Goal: Task Accomplishment & Management: Complete application form

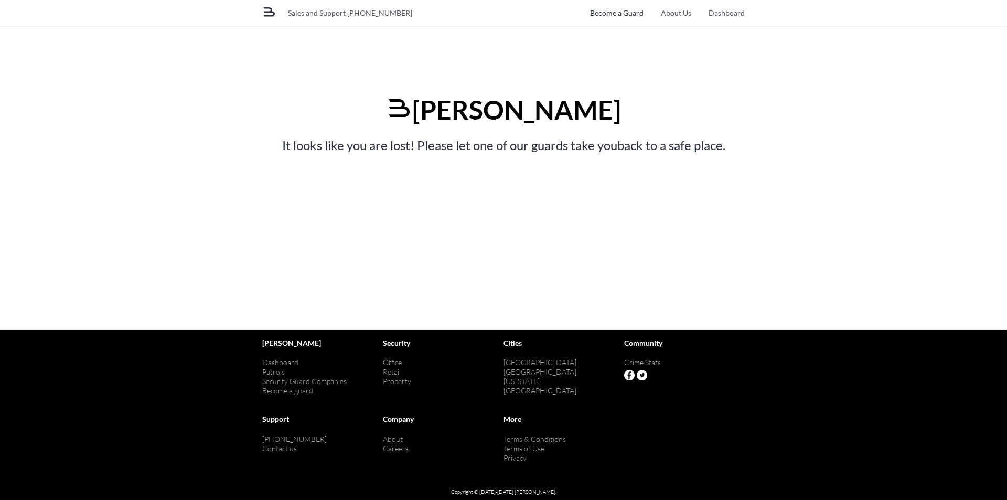
click at [625, 15] on link "Become a Guard" at bounding box center [616, 13] width 53 height 9
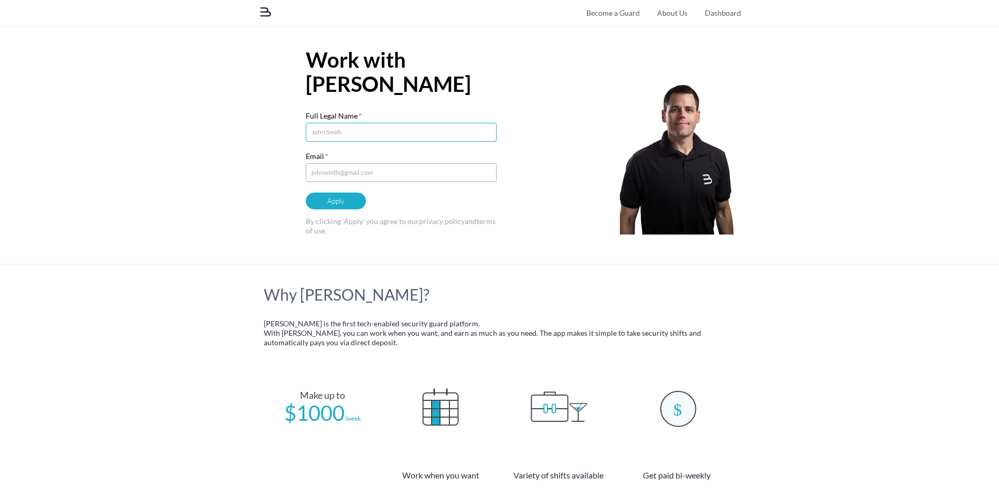
click at [368, 136] on input "Full Legal Name" at bounding box center [401, 132] width 191 height 19
click at [665, 157] on img at bounding box center [677, 155] width 115 height 157
click at [359, 133] on input "Full Legal Name" at bounding box center [401, 132] width 191 height 19
type input "Hernan Sepulveda"
click at [355, 166] on input "Email" at bounding box center [401, 172] width 191 height 19
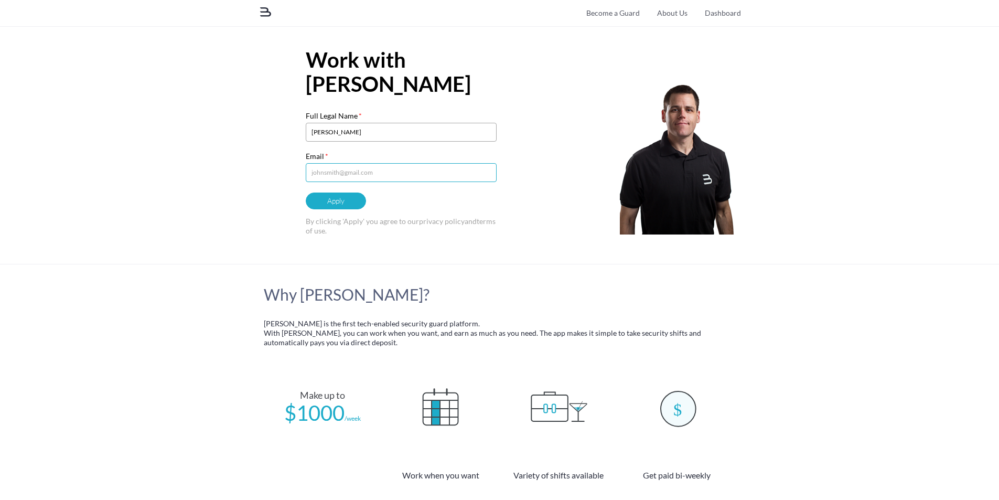
type input "hernan.sr83@gmail.com"
click at [338, 199] on input "Apply" at bounding box center [336, 200] width 60 height 17
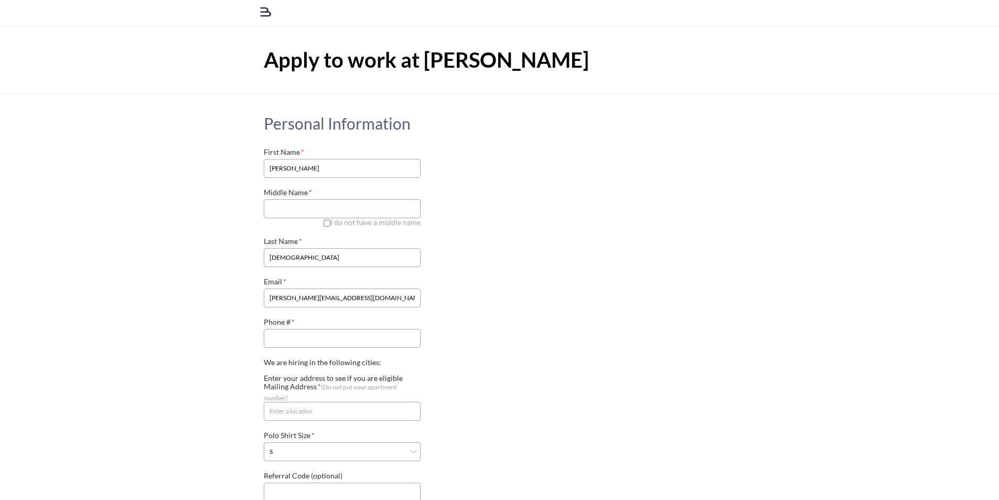
click at [328, 222] on input "I do not have a middle name" at bounding box center [327, 223] width 7 height 7
checkbox input "true"
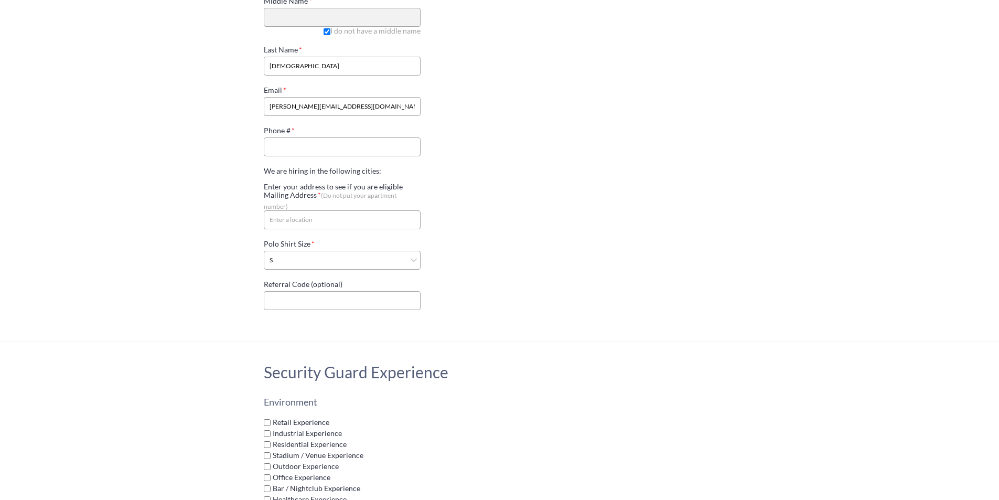
scroll to position [210, 0]
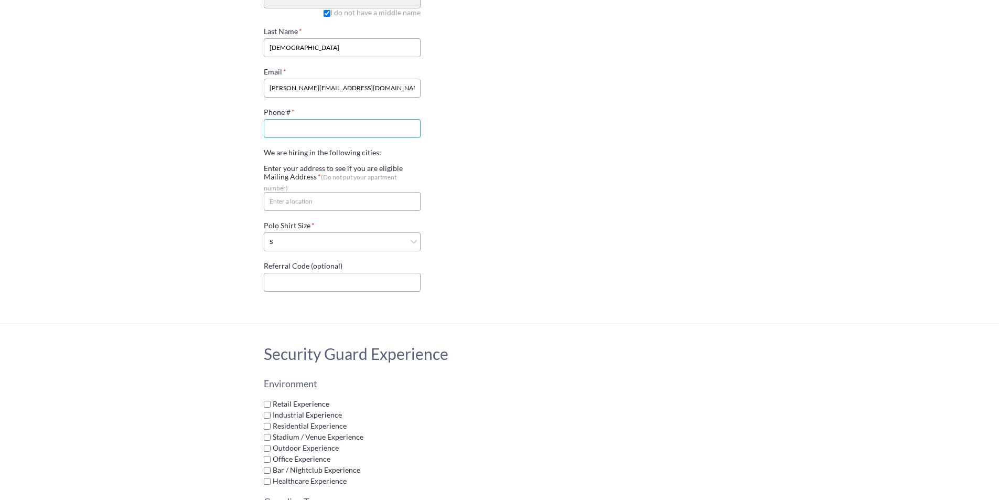
click at [318, 125] on input "Phone #" at bounding box center [342, 128] width 157 height 19
type input "(415) 571-5099"
click at [202, 149] on section "Personal Information First Name Hernan Middle Name I do not have a middle name …" at bounding box center [499, 103] width 999 height 440
click at [289, 192] on input "Mailing Address (Do not put your apartment number)" at bounding box center [342, 201] width 157 height 19
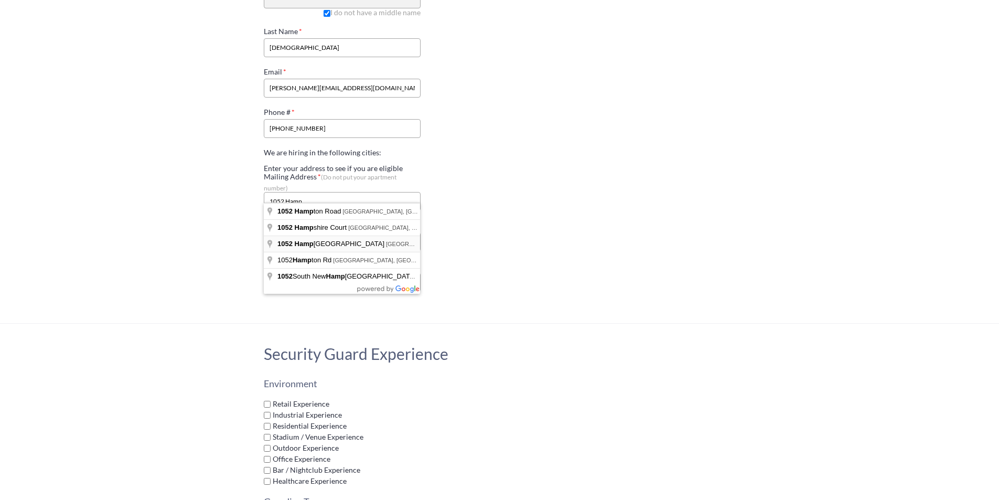
type input "1052 Hampshire Street, San Francisco, CA, USA"
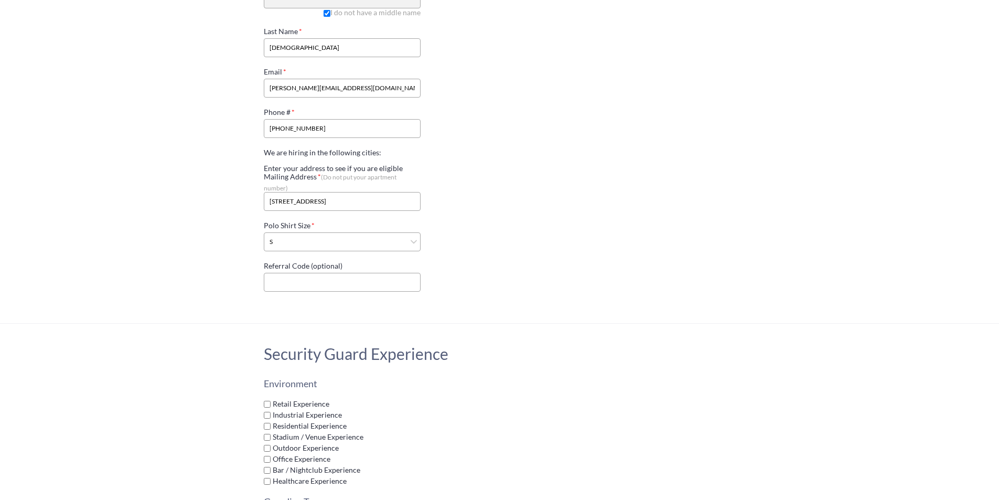
click at [205, 202] on section "Personal Information First Name Hernan Middle Name I do not have a middle name …" at bounding box center [499, 103] width 999 height 440
click at [286, 236] on select "S M L XL 2XL 3XL 4XL 5XL" at bounding box center [342, 241] width 157 height 19
select select "L"
click at [264, 232] on select "S M L XL 2XL 3XL 4XL 5XL" at bounding box center [342, 241] width 157 height 19
click at [230, 249] on div "Personal Information First Name Hernan Middle Name I do not have a middle name …" at bounding box center [499, 103] width 577 height 439
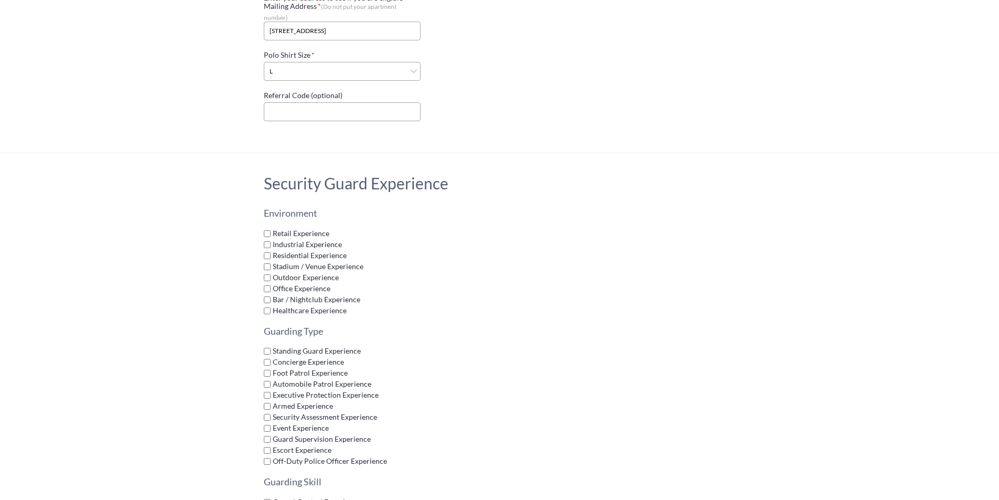
scroll to position [419, 0]
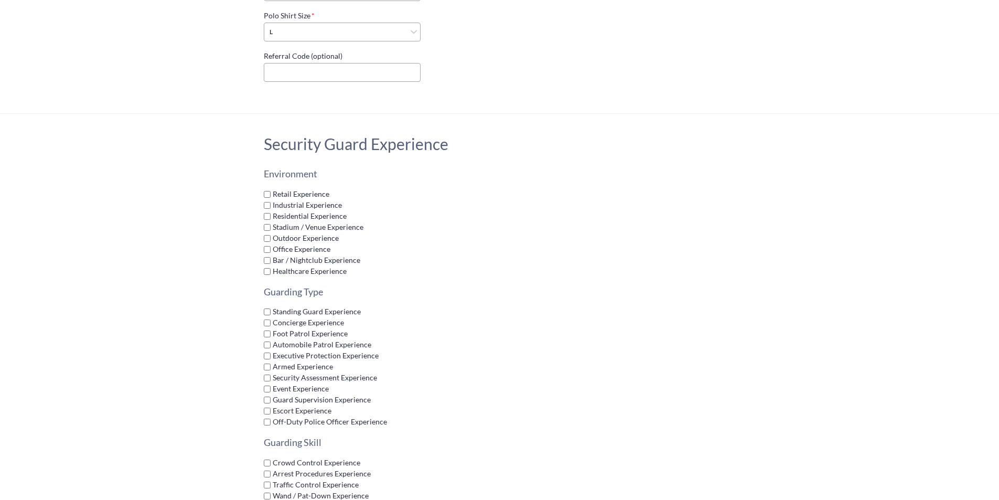
click at [267, 191] on input "Retail Experience" at bounding box center [267, 194] width 7 height 7
checkbox input "true"
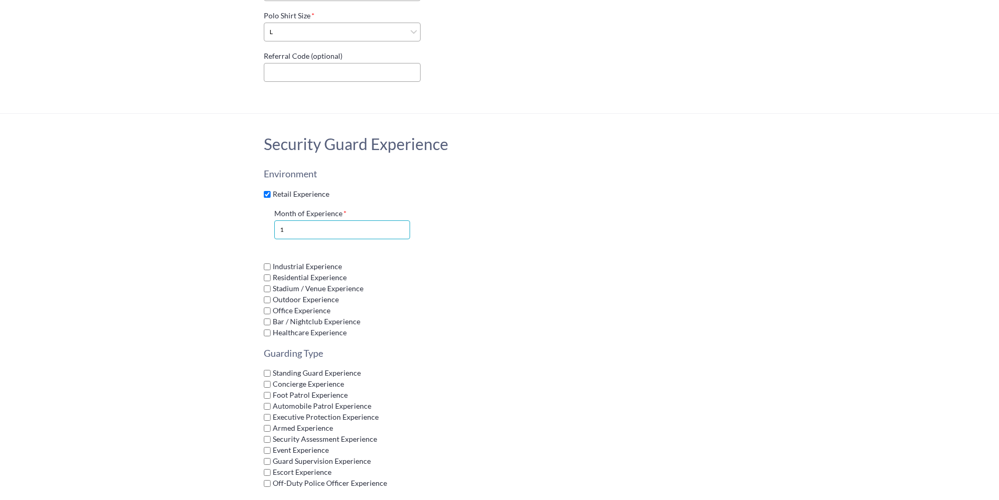
click at [286, 229] on input "1" at bounding box center [342, 229] width 136 height 19
type input "18"
click at [269, 274] on input "Residential Experience" at bounding box center [267, 277] width 7 height 7
checkbox input "true"
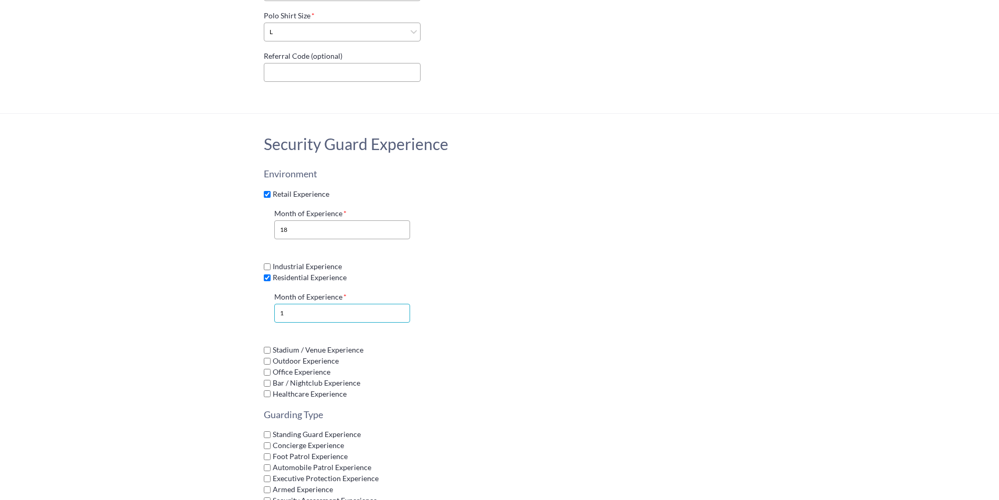
click at [285, 304] on input "1" at bounding box center [342, 313] width 136 height 19
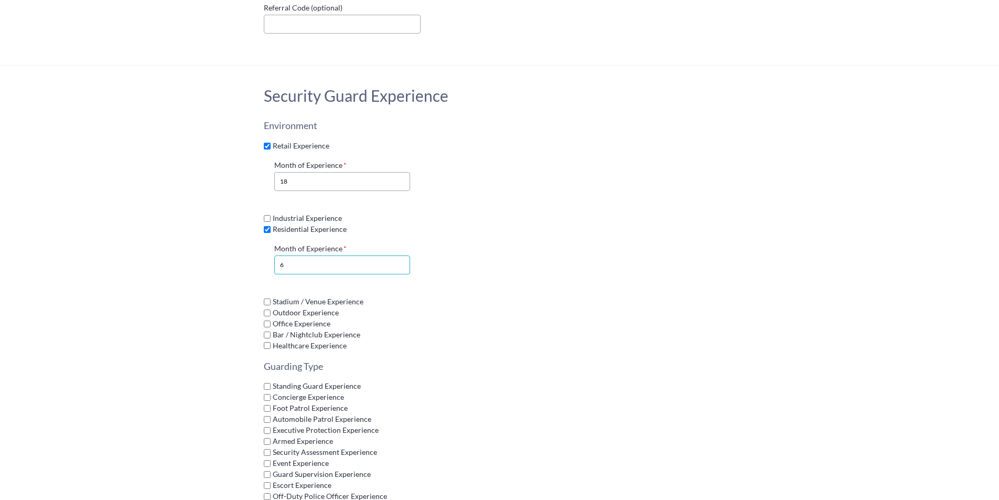
scroll to position [472, 0]
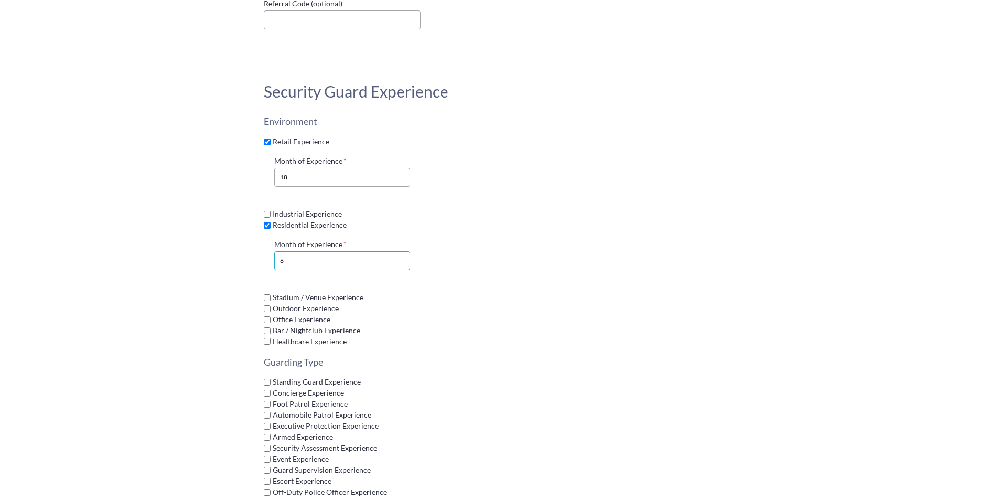
type input "6"
click at [267, 211] on input "Industrial Experience" at bounding box center [267, 214] width 7 height 7
checkbox input "true"
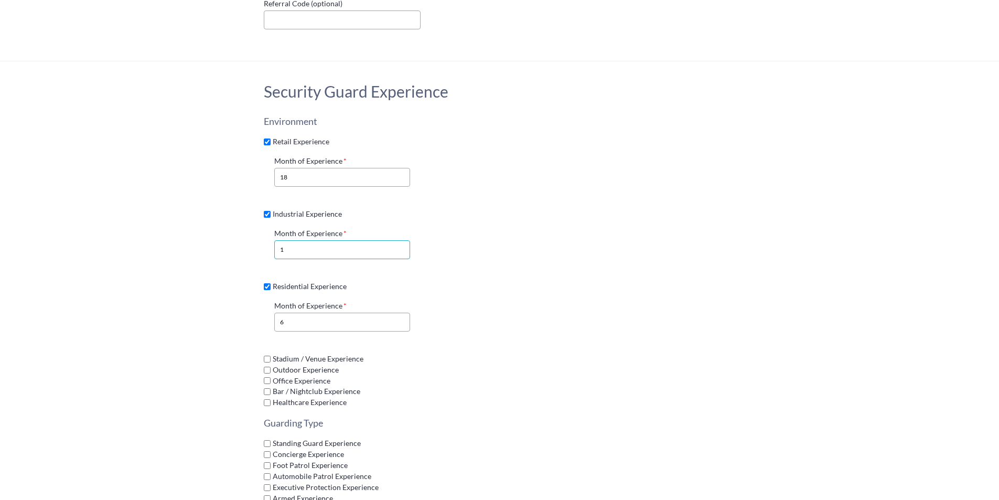
click at [303, 244] on input "1" at bounding box center [342, 249] width 136 height 19
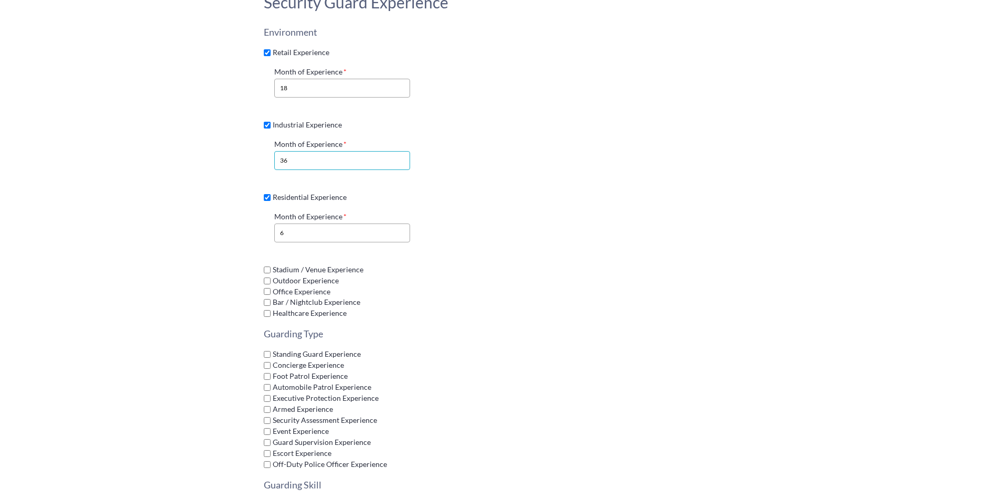
scroll to position [577, 0]
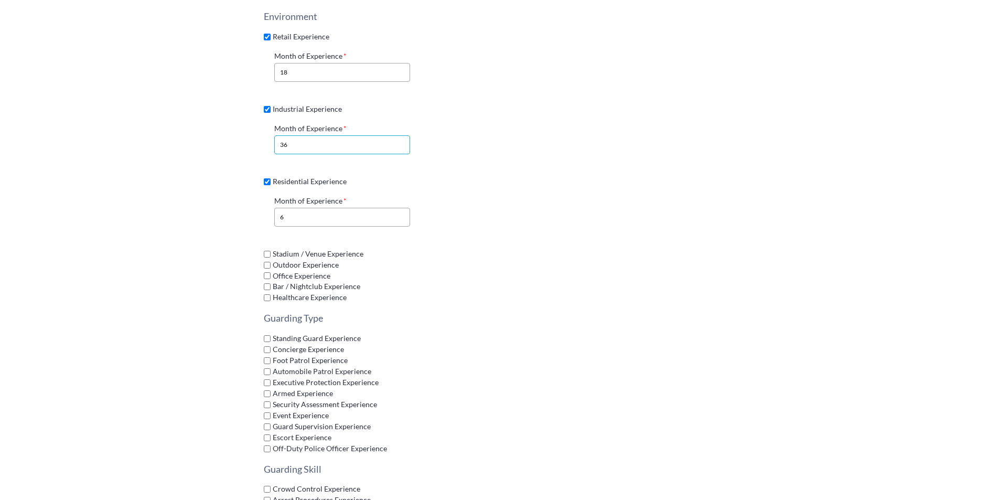
type input "36"
click at [269, 262] on input "Outdoor Experience" at bounding box center [267, 265] width 7 height 7
checkbox input "true"
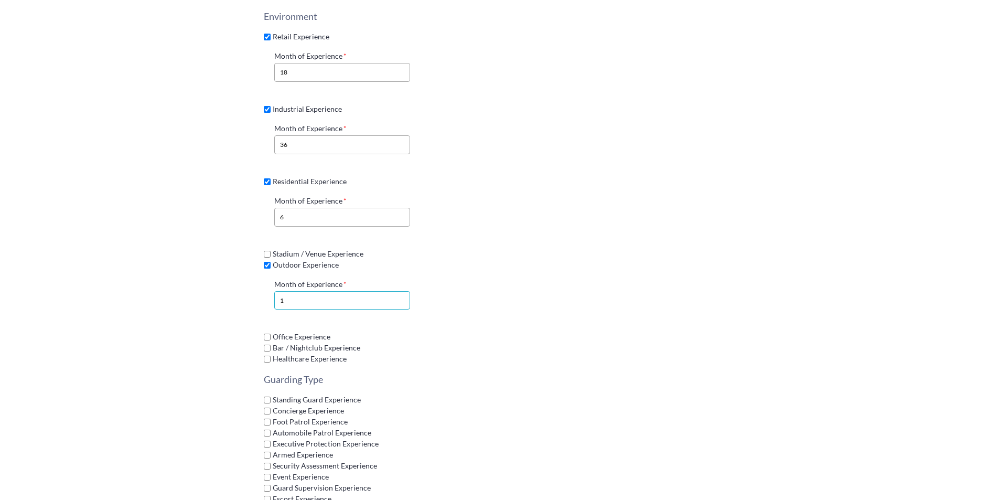
click at [287, 291] on input "1" at bounding box center [342, 300] width 136 height 19
type input "36"
click at [268, 333] on input "Office Experience" at bounding box center [267, 336] width 7 height 7
checkbox input "true"
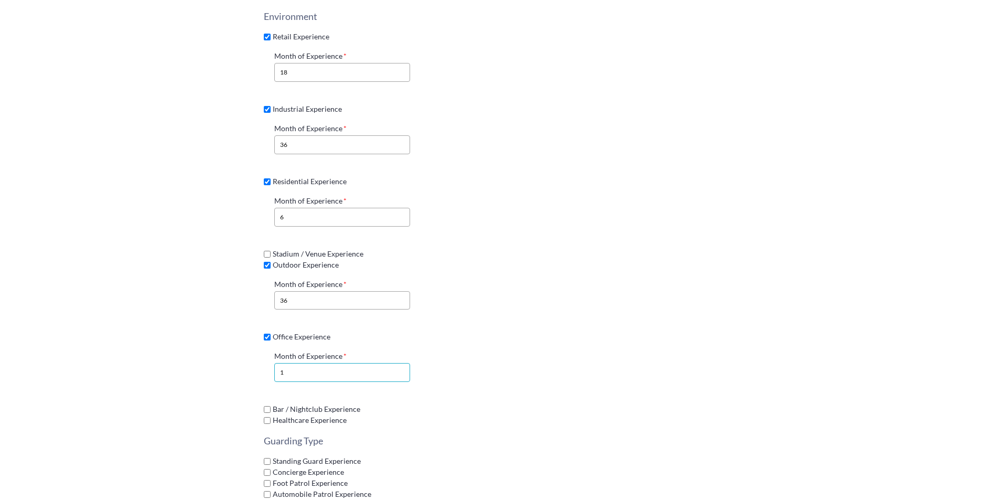
click at [323, 367] on input "1" at bounding box center [342, 372] width 136 height 19
type input "36"
click at [206, 331] on section "Security Guard Experience Environment Retail Experience Month of Experience 18 …" at bounding box center [499, 347] width 999 height 782
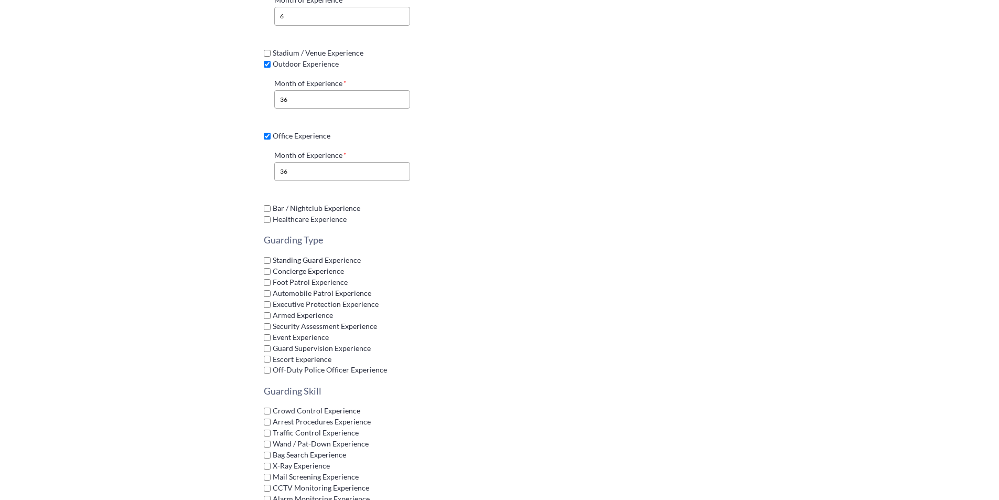
scroll to position [787, 0]
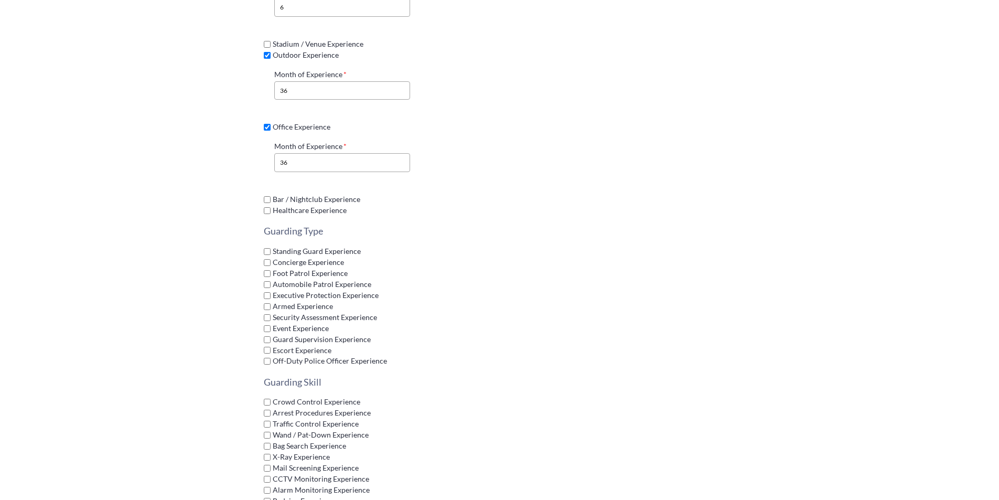
click at [267, 248] on input "Standing Guard Experience" at bounding box center [267, 251] width 7 height 7
checkbox input "true"
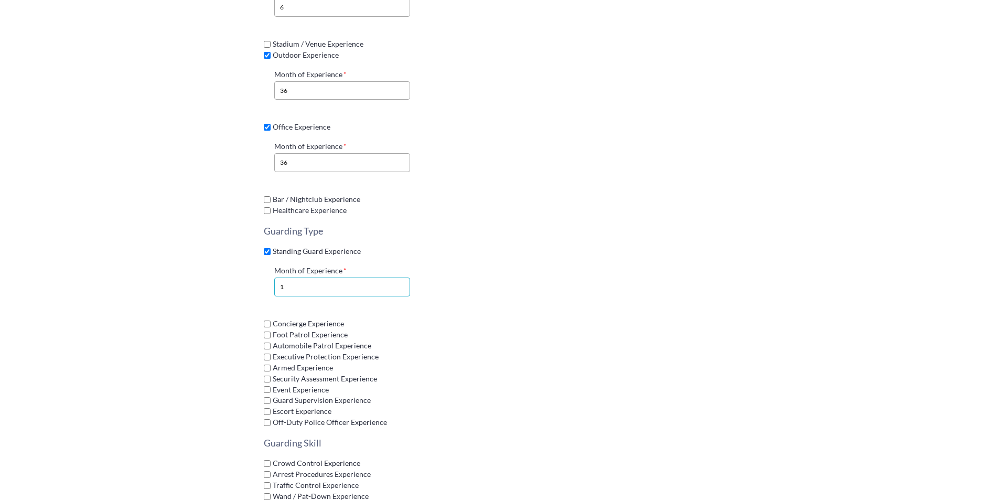
click at [288, 278] on input "1" at bounding box center [342, 286] width 136 height 19
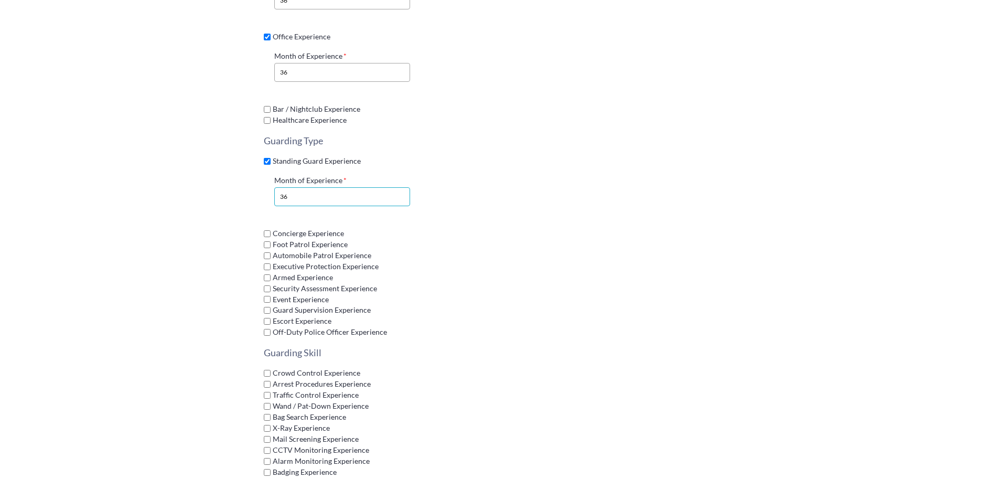
scroll to position [891, 0]
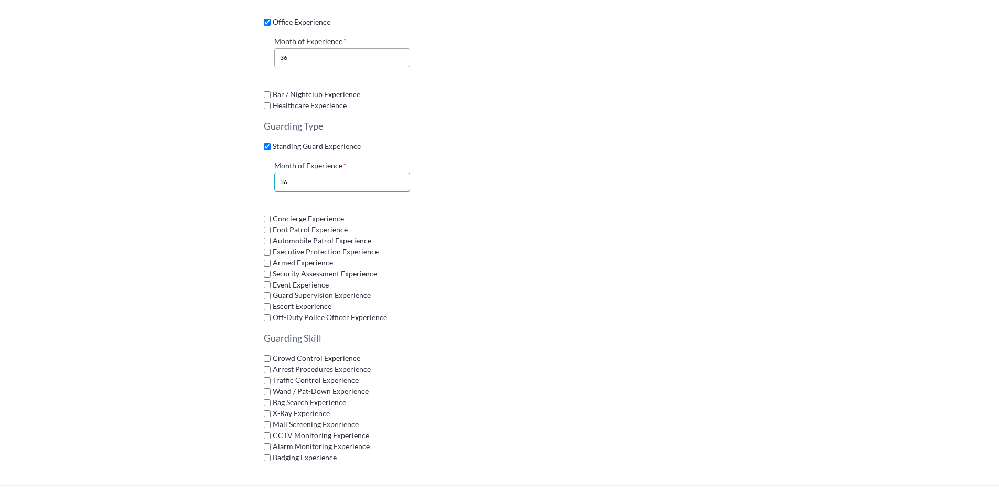
type input "36"
click at [266, 227] on input "Foot Patrol Experience" at bounding box center [267, 230] width 7 height 7
checkbox input "true"
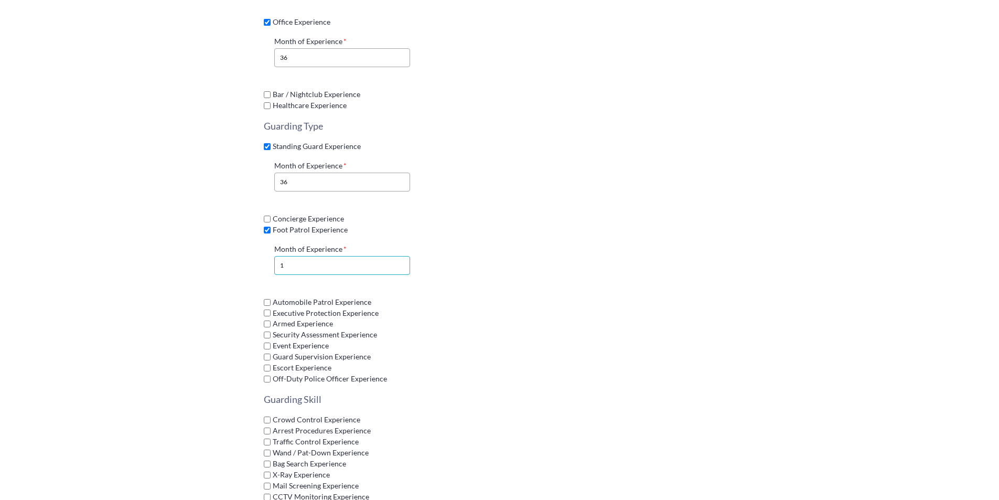
click at [306, 259] on input "1" at bounding box center [342, 265] width 136 height 19
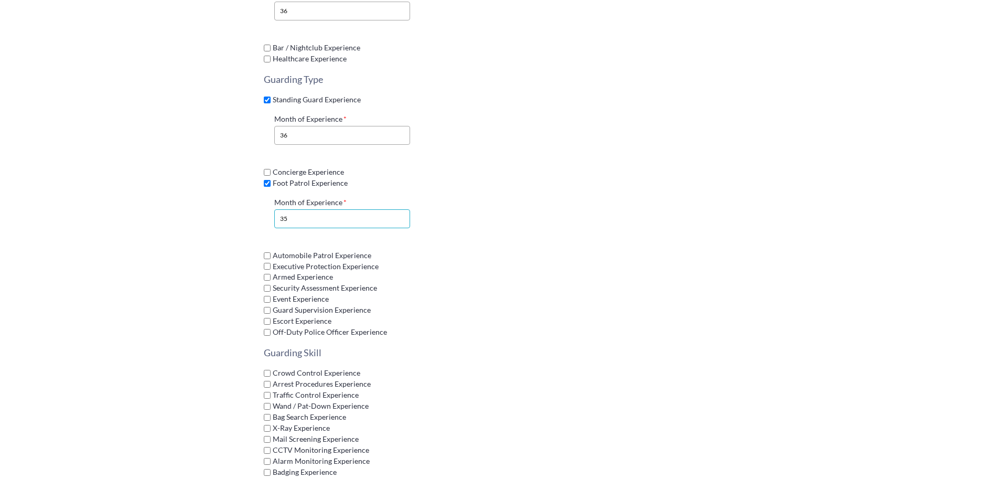
scroll to position [944, 0]
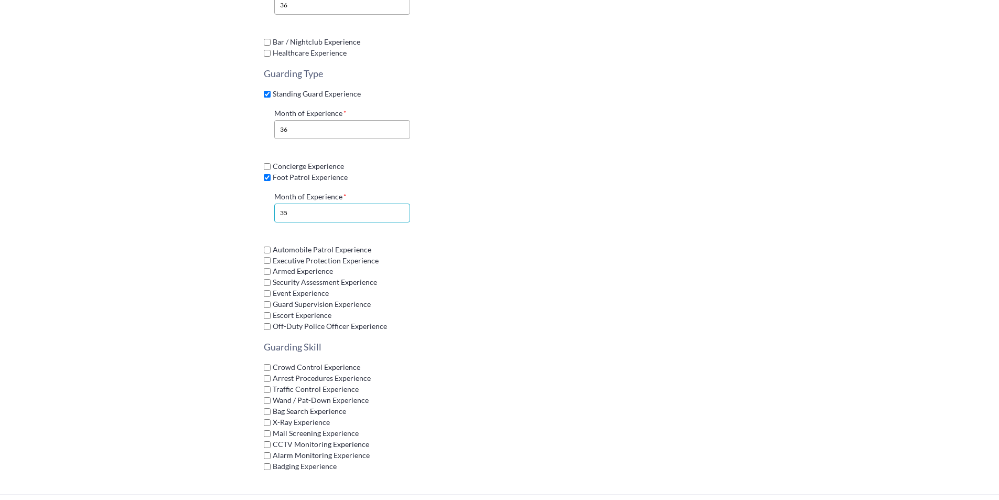
type input "35"
click at [268, 301] on input "Guard Supervision Experience" at bounding box center [267, 304] width 7 height 7
checkbox input "true"
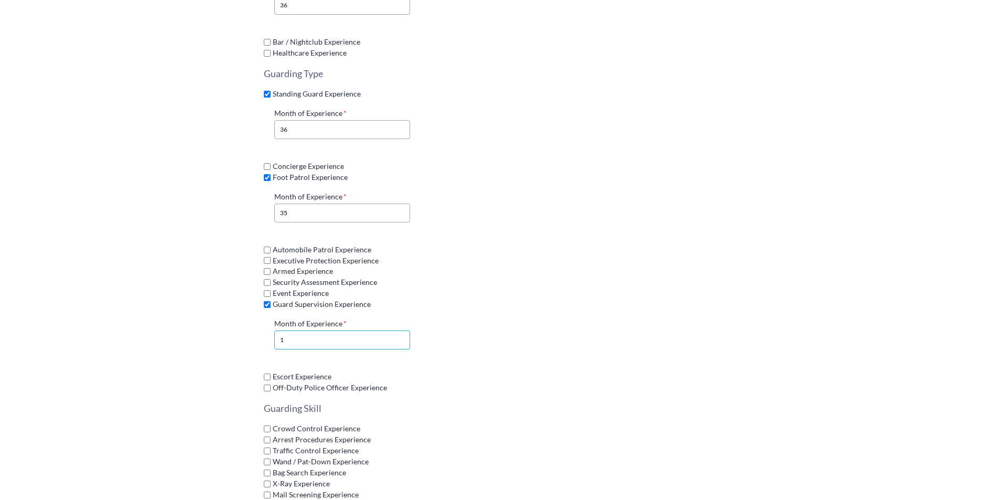
click at [302, 330] on input "1" at bounding box center [342, 339] width 136 height 19
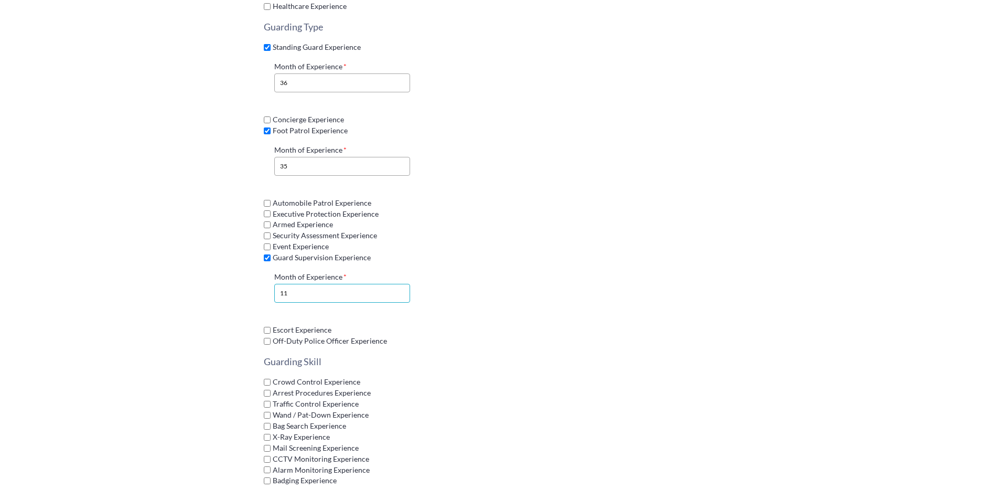
scroll to position [996, 0]
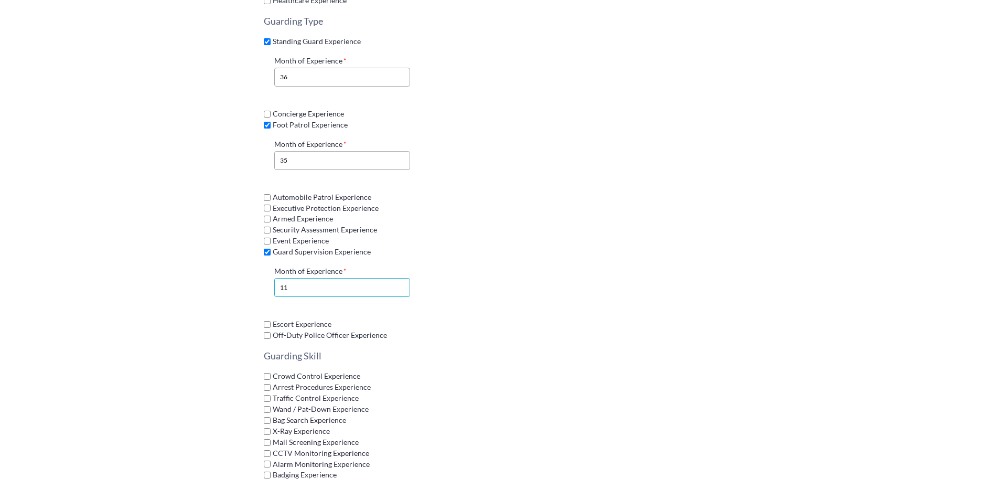
type input "11"
click at [199, 308] on section "Security Guard Experience Environment Retail Experience Month of Experience 18 …" at bounding box center [499, 19] width 999 height 966
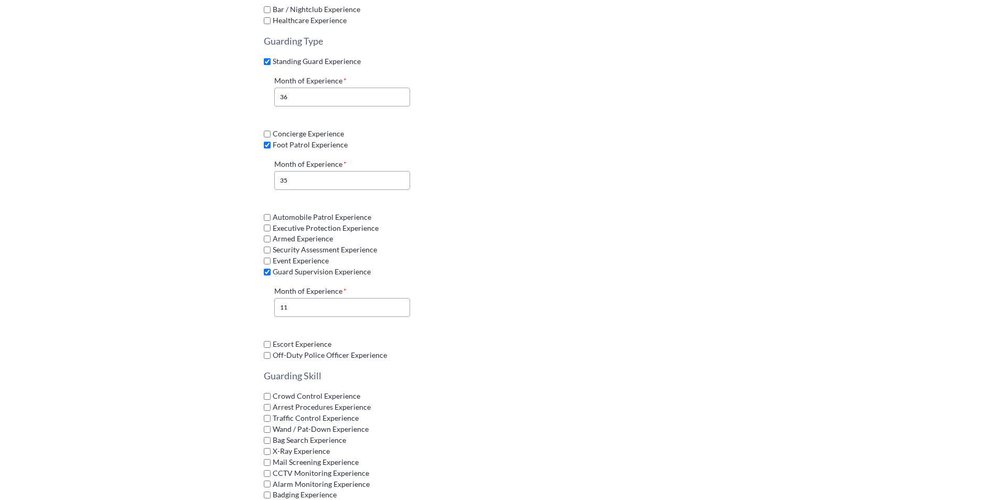
scroll to position [944, 0]
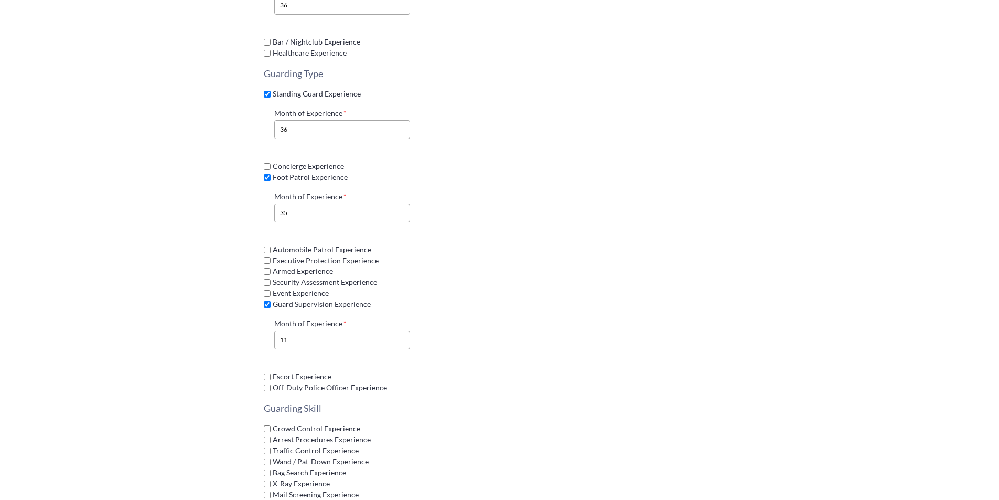
click at [266, 163] on input "Concierge Experience" at bounding box center [267, 166] width 7 height 7
checkbox input "true"
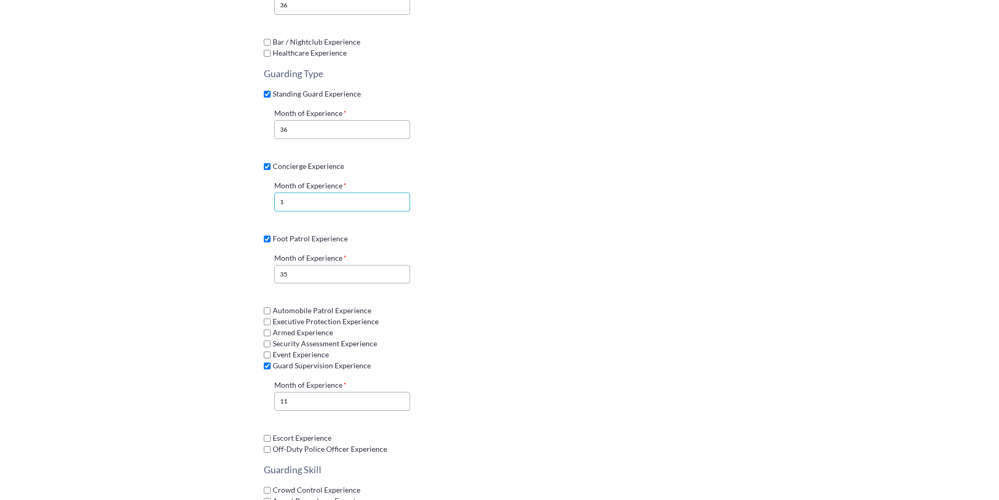
click at [298, 198] on input "1" at bounding box center [342, 201] width 136 height 19
type input "36"
click at [213, 265] on div "Security Guard Experience Environment Retail Experience Month of Experience 18 …" at bounding box center [499, 102] width 577 height 1027
click at [308, 271] on input "35" at bounding box center [342, 274] width 136 height 19
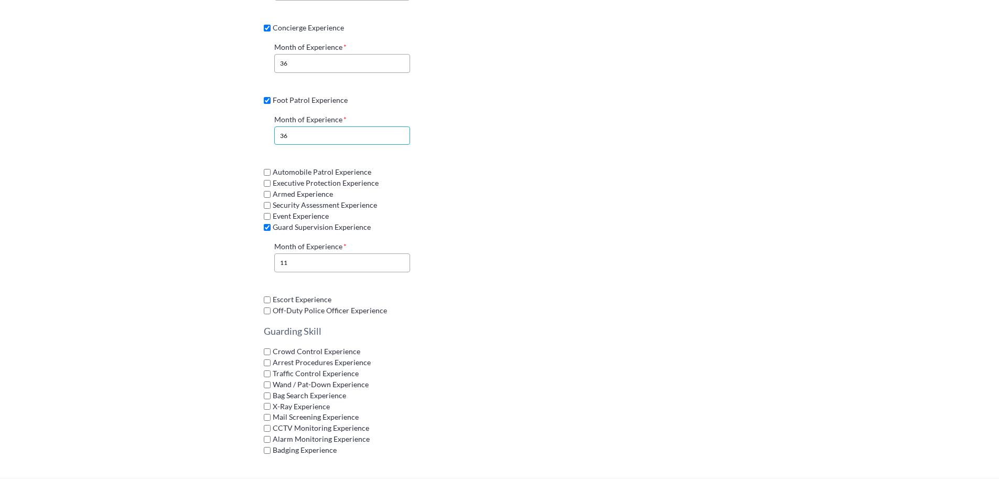
scroll to position [1154, 0]
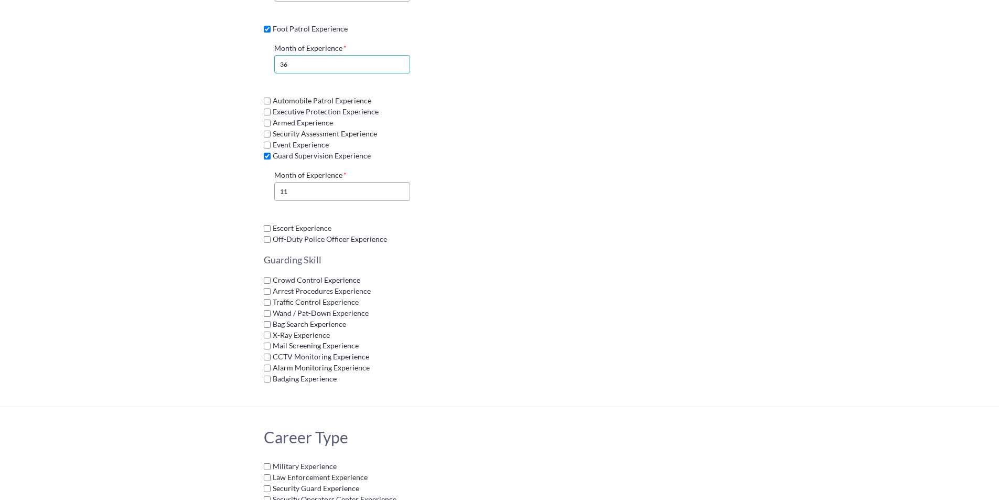
type input "36"
click at [302, 185] on input "11" at bounding box center [342, 191] width 136 height 19
type input "1"
type input "6"
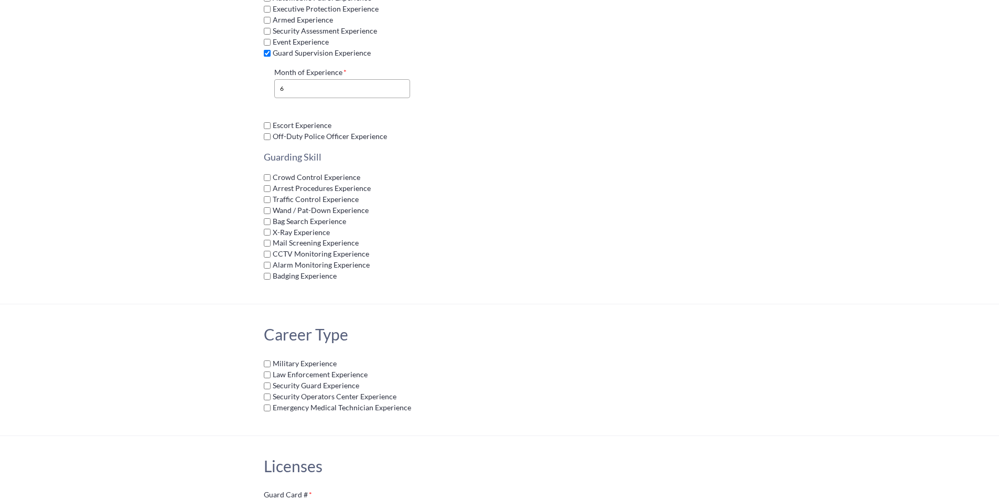
scroll to position [1258, 0]
click at [267, 172] on input "Crowd Control Experience" at bounding box center [267, 175] width 7 height 7
checkbox input "true"
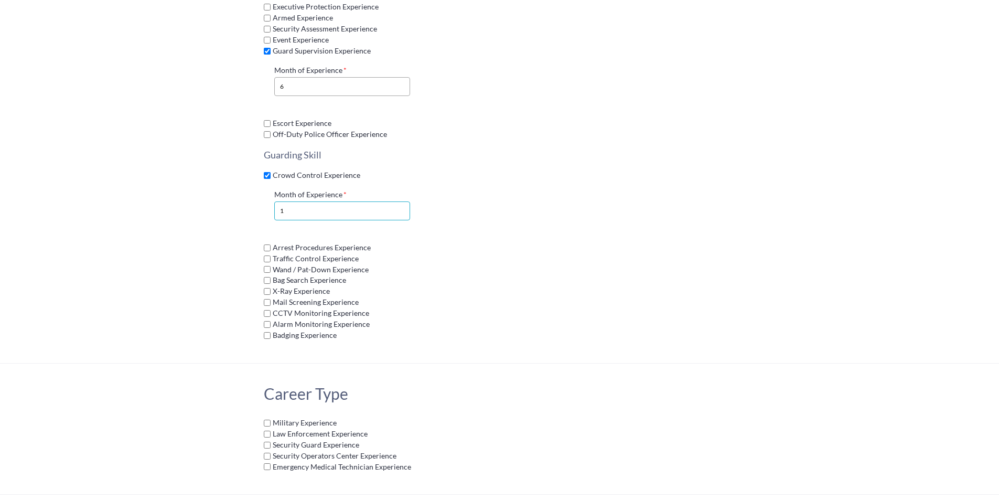
click at [294, 202] on input "1" at bounding box center [342, 210] width 136 height 19
type input "36"
click at [266, 266] on input "Wand / Pat-Down Experience" at bounding box center [267, 269] width 7 height 7
checkbox input "true"
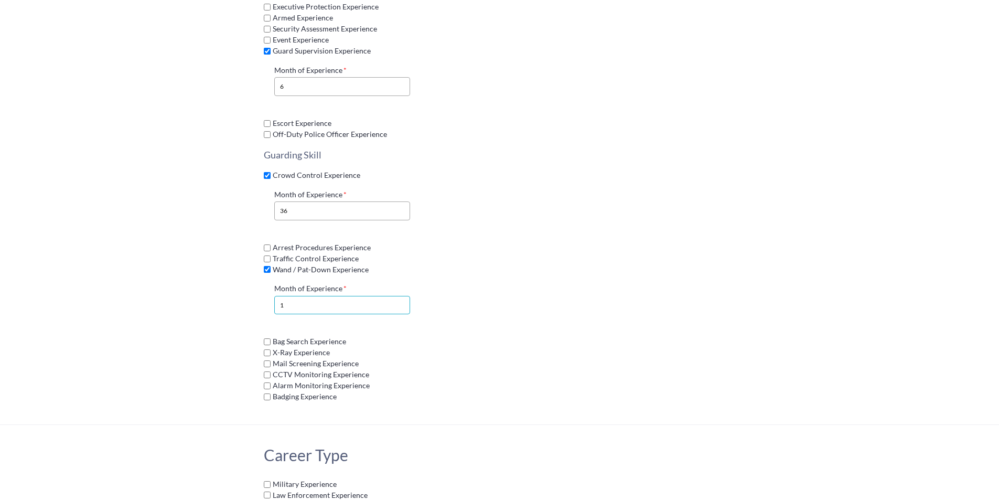
click at [297, 302] on input "1" at bounding box center [342, 305] width 136 height 19
type input "12"
click at [265, 371] on input "CCTV Monitoring Experience" at bounding box center [267, 374] width 7 height 7
checkbox input "true"
click at [290, 403] on input "1" at bounding box center [342, 410] width 136 height 19
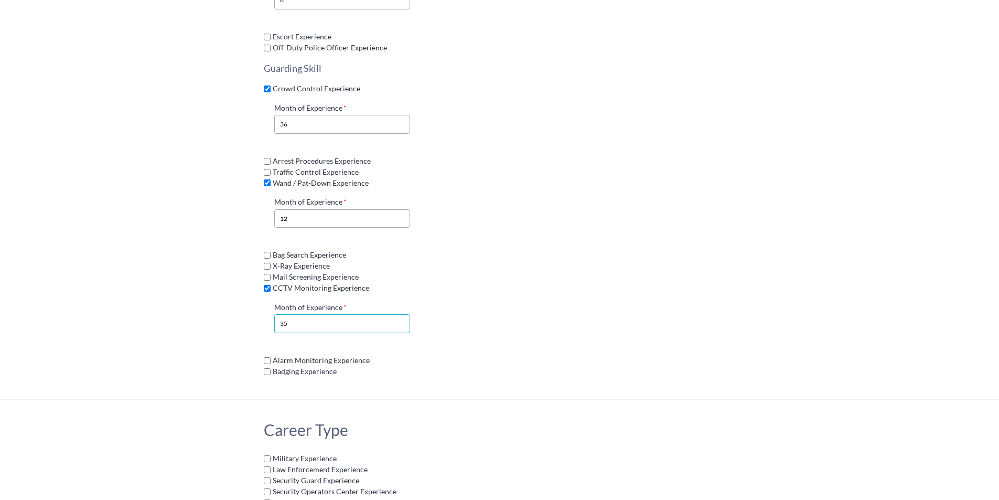
scroll to position [1363, 0]
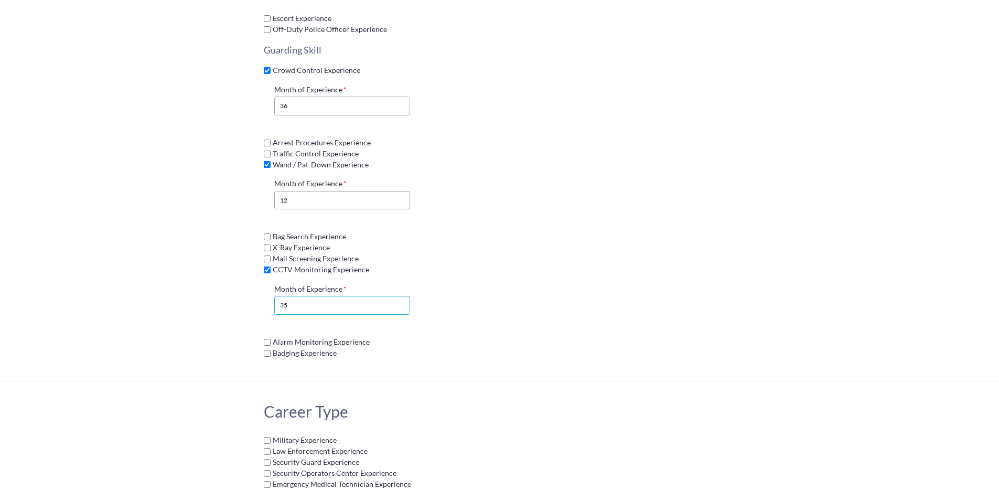
type input "35"
click at [266, 339] on input "Alarm Monitoring Experience" at bounding box center [267, 342] width 7 height 7
checkbox input "true"
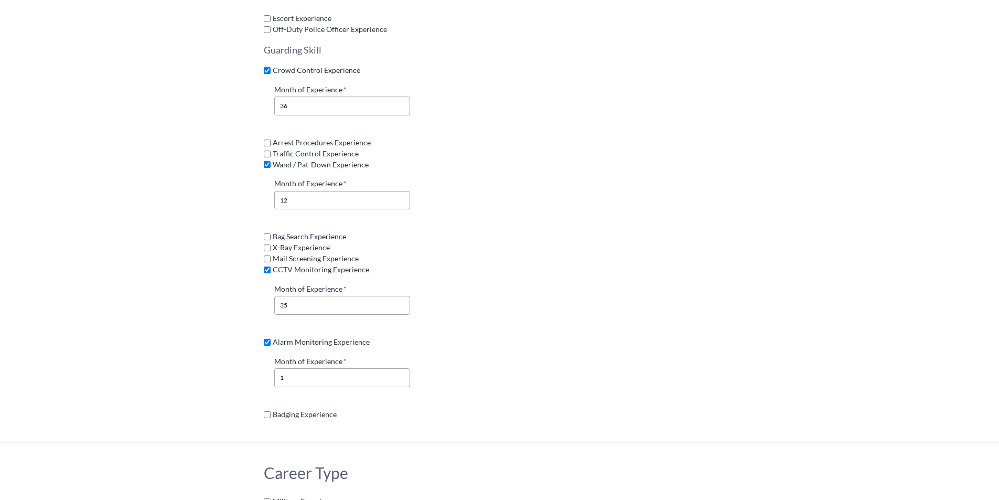
click at [267, 411] on input "Badging Experience" at bounding box center [267, 414] width 7 height 7
checkbox input "true"
click at [297, 372] on input "1" at bounding box center [342, 377] width 136 height 19
type input "36"
click at [333, 432] on label "Month of Experience 1" at bounding box center [342, 444] width 136 height 30
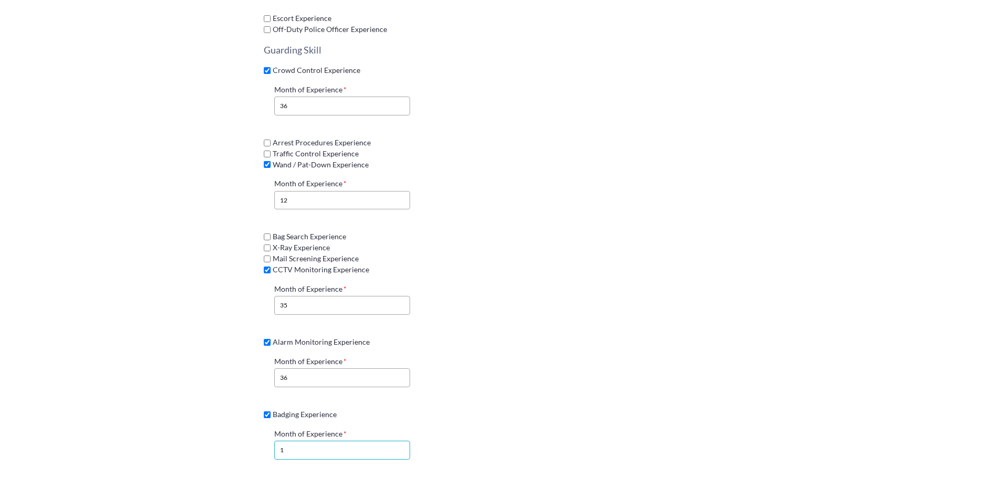
click at [333, 440] on input "1" at bounding box center [342, 449] width 136 height 19
click at [336, 440] on input "1" at bounding box center [342, 449] width 136 height 19
type input "36"
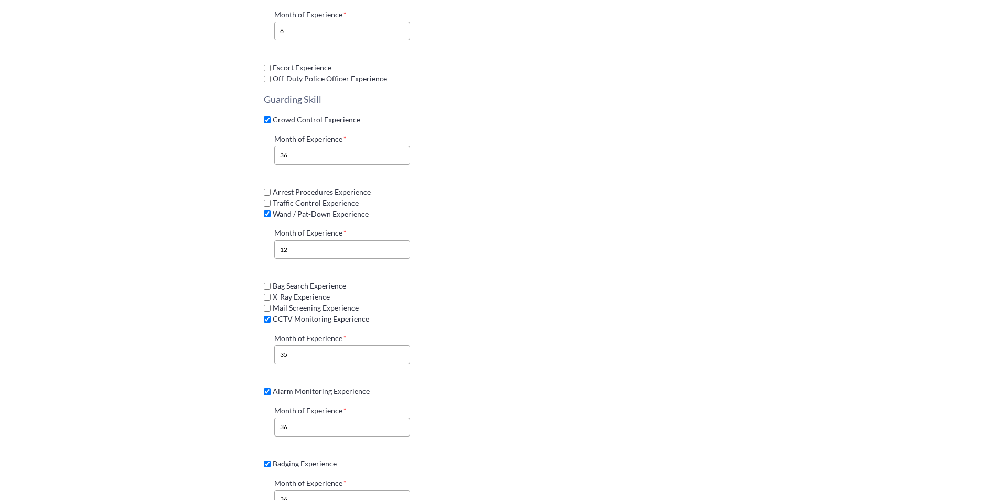
scroll to position [1311, 0]
click at [266, 286] on input "Bag Search Experience" at bounding box center [267, 289] width 7 height 7
checkbox input "true"
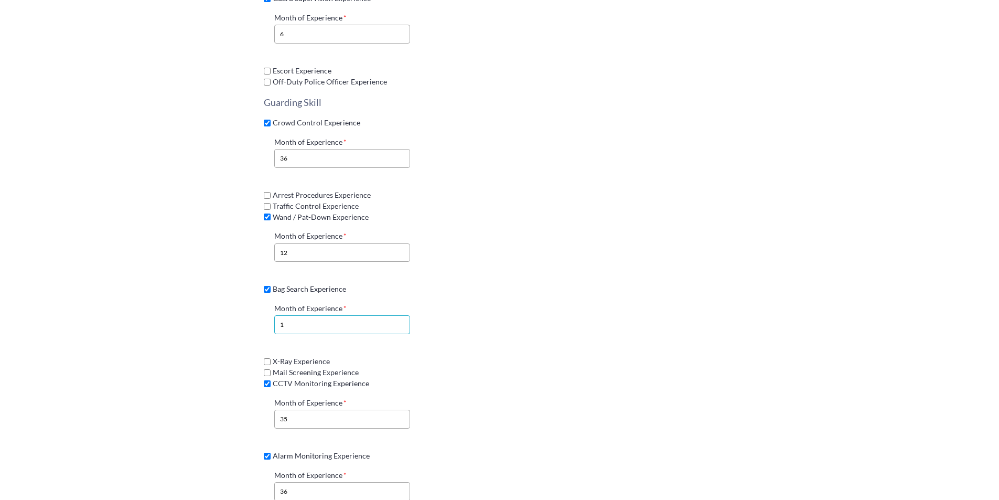
click at [334, 315] on input "1" at bounding box center [342, 324] width 136 height 19
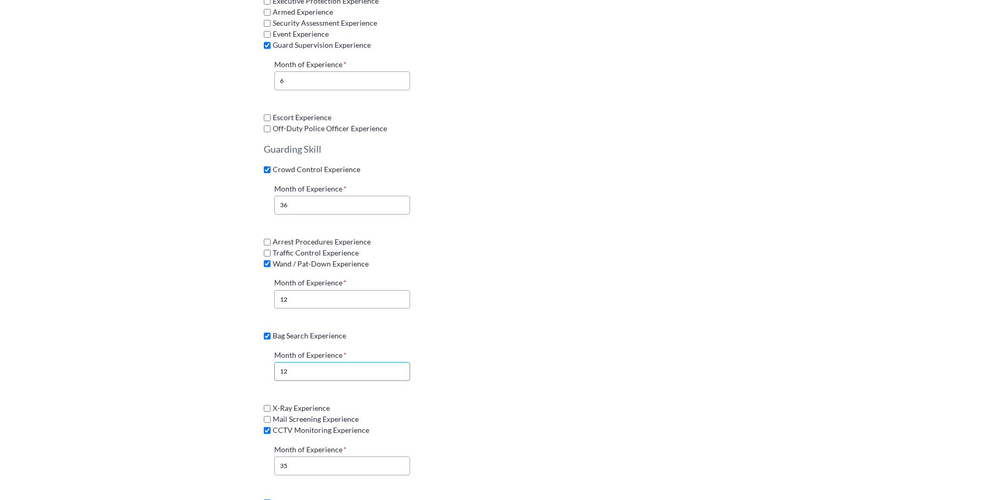
scroll to position [1258, 0]
type input "12"
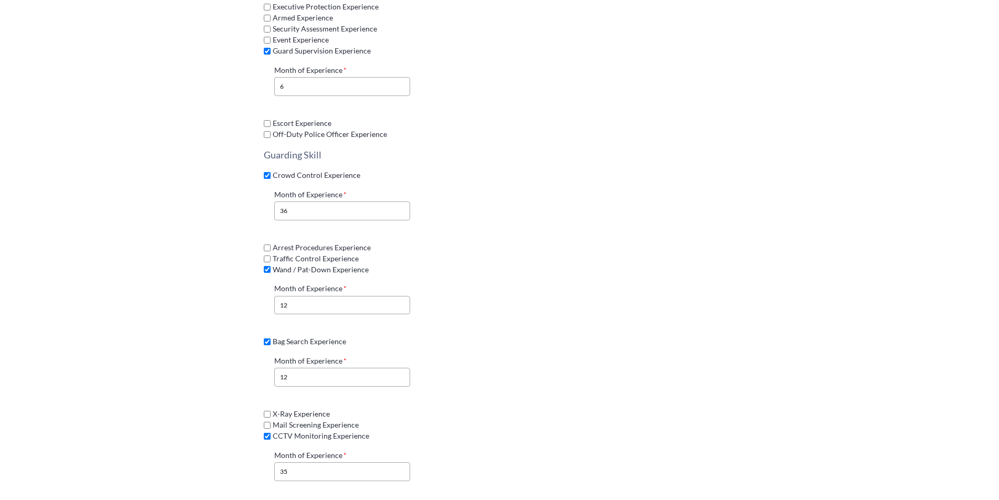
click at [268, 422] on input "Mail Screening Experience" at bounding box center [267, 425] width 7 height 7
checkbox input "true"
click at [295, 451] on input "1" at bounding box center [342, 460] width 136 height 19
type input "12"
click at [268, 255] on input "Traffic Control Experience" at bounding box center [267, 258] width 7 height 7
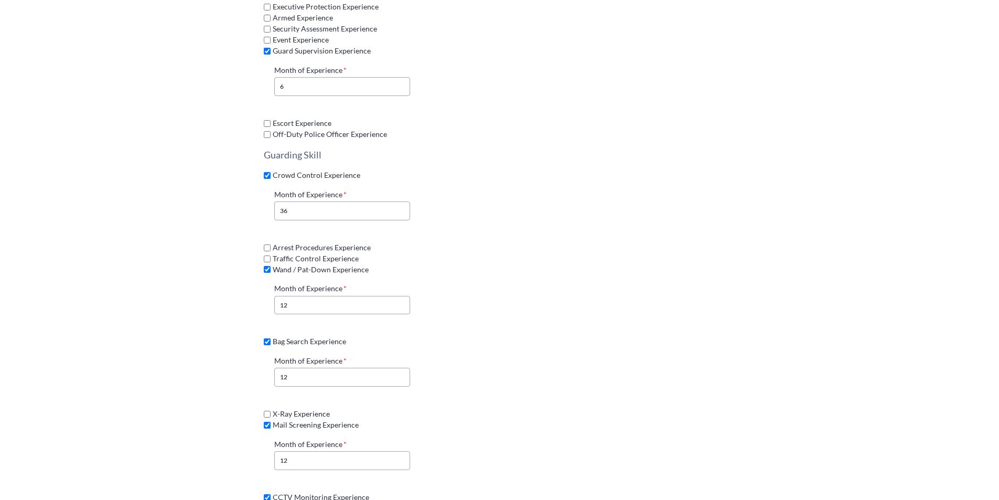
checkbox input "true"
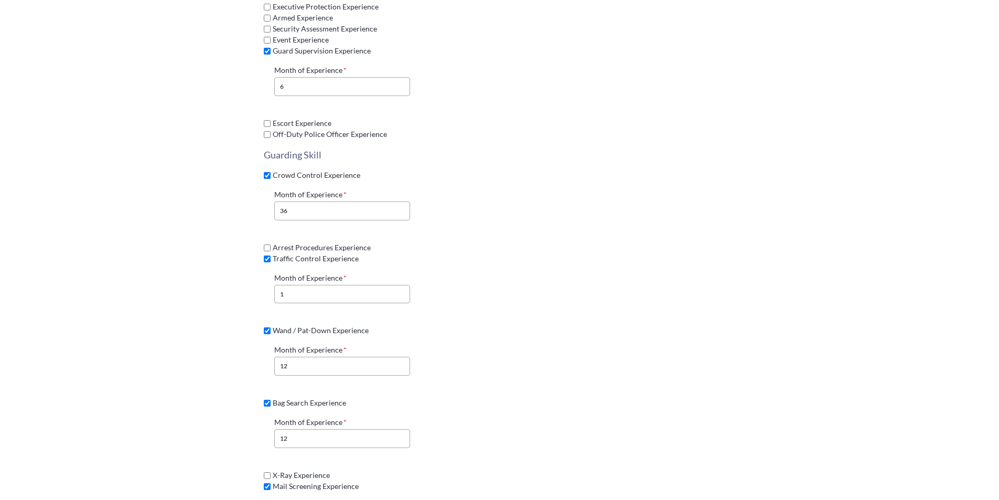
click at [293, 295] on div "Month of Experience 1" at bounding box center [342, 288] width 147 height 40
click at [295, 289] on input "1" at bounding box center [342, 294] width 136 height 19
type input "12"
click at [130, 295] on section "Security Guard Experience Environment Retail Experience Month of Experience 18 …" at bounding box center [499, 33] width 999 height 1518
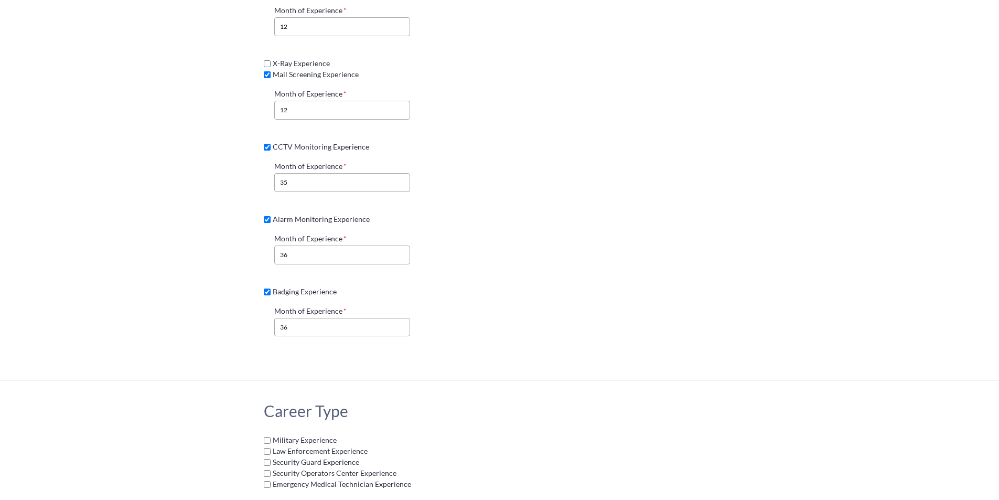
scroll to position [1888, 0]
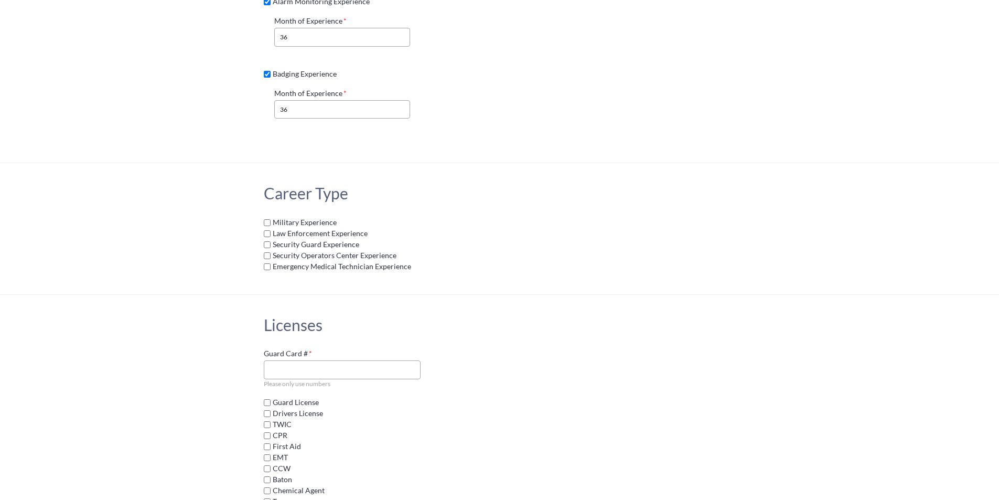
click at [264, 241] on input "Security Guard Experience" at bounding box center [267, 244] width 7 height 7
checkbox input "true"
select select
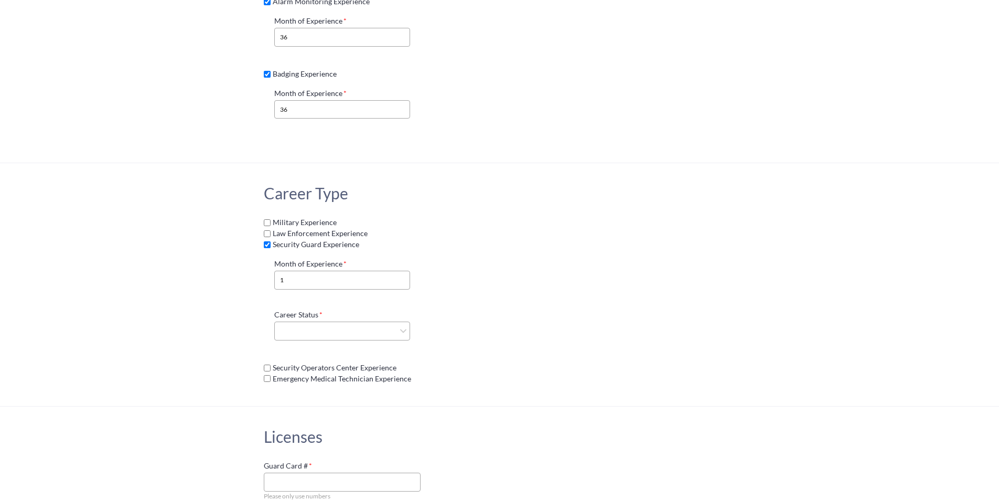
click at [266, 364] on input "Security Operators Center Experience" at bounding box center [267, 367] width 7 height 7
checkbox input "true"
select select
click at [316, 271] on input "1" at bounding box center [342, 280] width 136 height 19
type input "36"
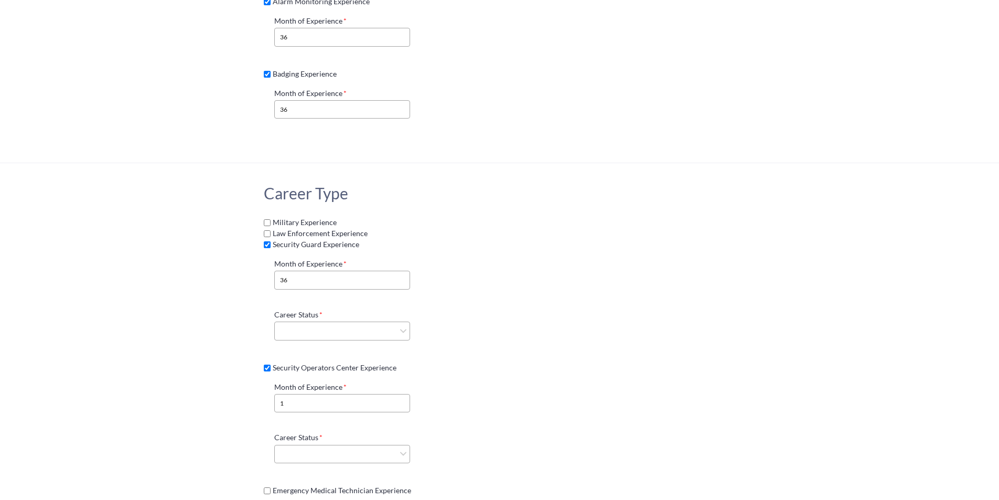
click at [340, 333] on div "Career Status Current Former" at bounding box center [342, 325] width 147 height 40
click at [340, 321] on select "Current Former" at bounding box center [342, 330] width 136 height 19
select select "current"
click at [274, 321] on select "Current Former" at bounding box center [342, 330] width 136 height 19
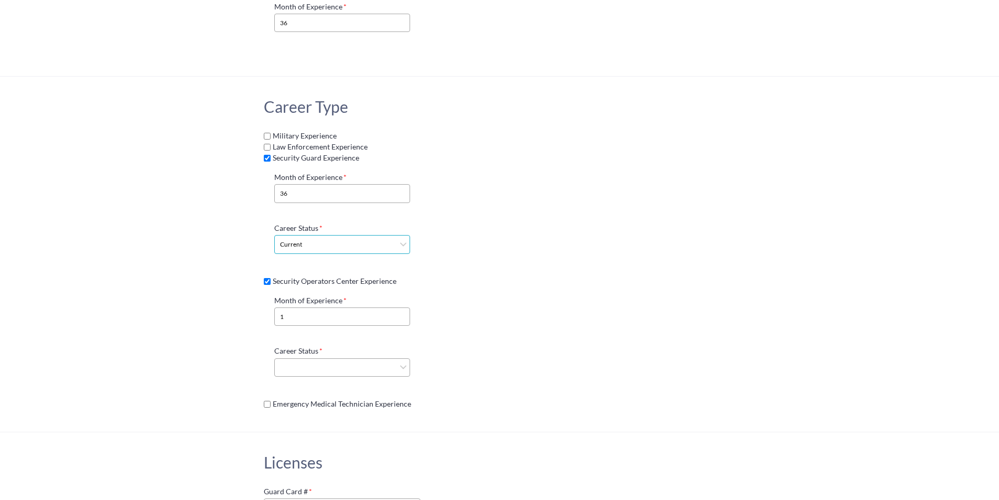
scroll to position [1993, 0]
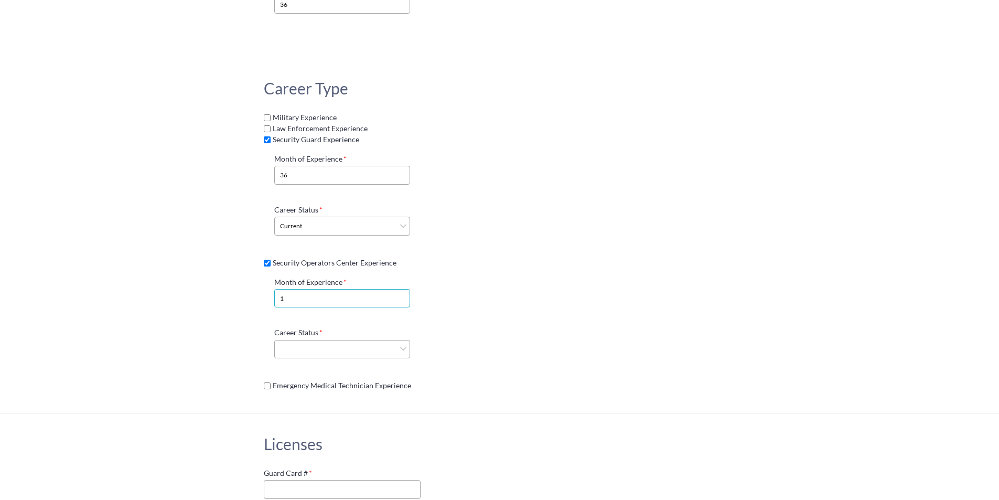
click at [321, 290] on input "1" at bounding box center [342, 298] width 136 height 19
type input "36"
click at [317, 340] on select "Current Former" at bounding box center [342, 349] width 136 height 19
select select "current"
click at [274, 340] on select "Current Former" at bounding box center [342, 349] width 136 height 19
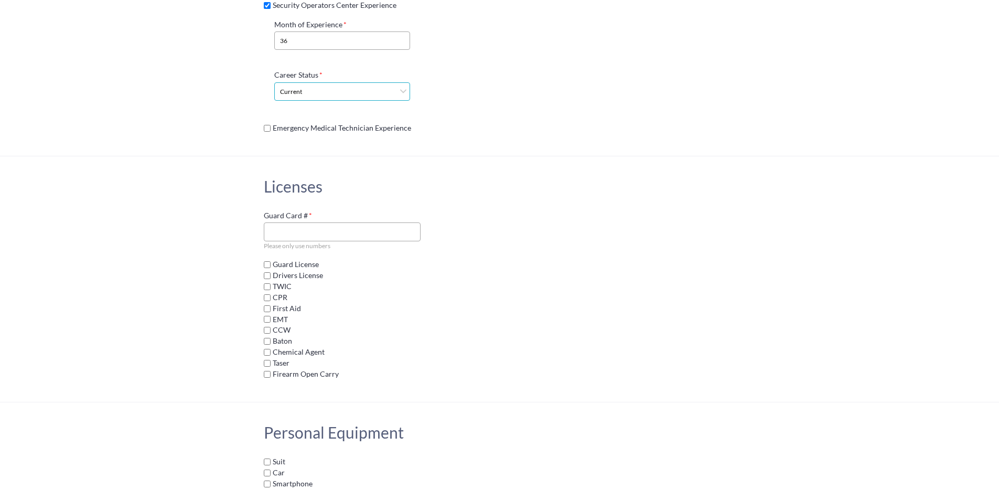
scroll to position [2255, 0]
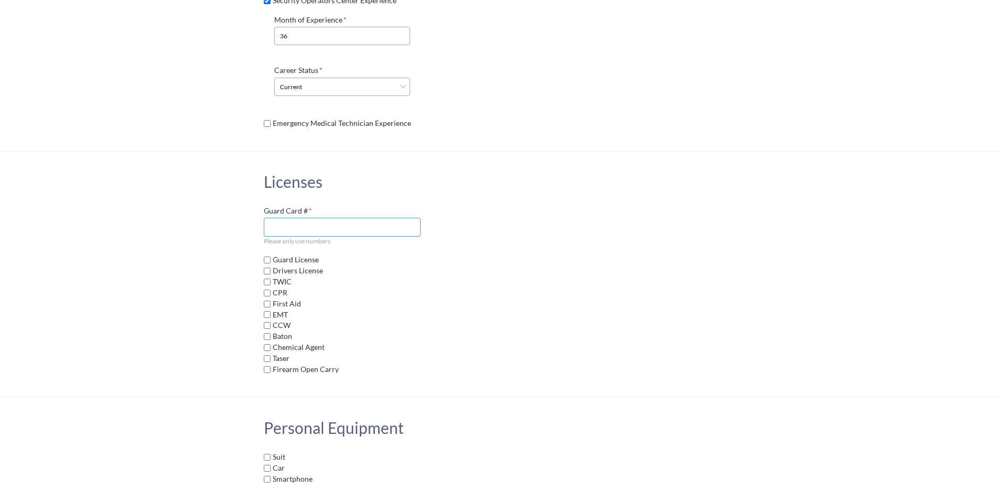
click at [290, 220] on input "Guard Card # Please only use numbers" at bounding box center [342, 227] width 157 height 19
paste input "6575575"
type input "6575575"
click at [238, 232] on div "Licenses Guard Card # 6575575 Please only use numbers Guard License Drivers Lic…" at bounding box center [499, 274] width 577 height 245
click at [264, 256] on input "Guard License" at bounding box center [267, 259] width 7 height 7
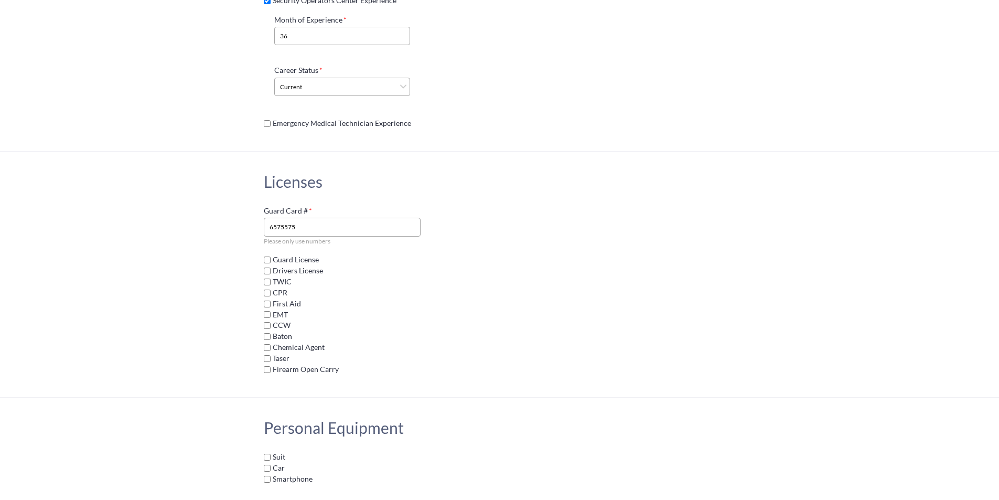
checkbox input "true"
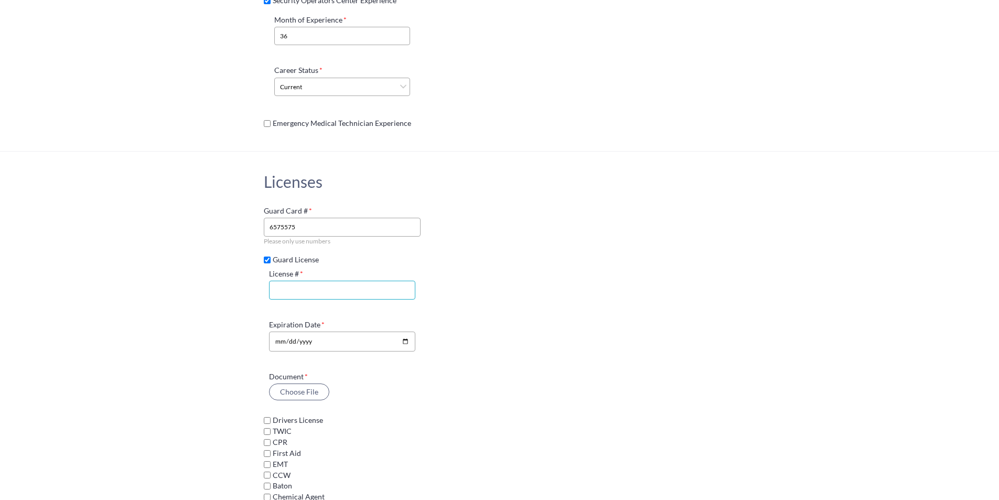
click at [298, 281] on input "License #" at bounding box center [342, 290] width 147 height 19
paste input "6575575"
type input "6575575"
click at [283, 331] on input "Expiration Date" at bounding box center [342, 341] width 147 height 20
type input "2027-09-30"
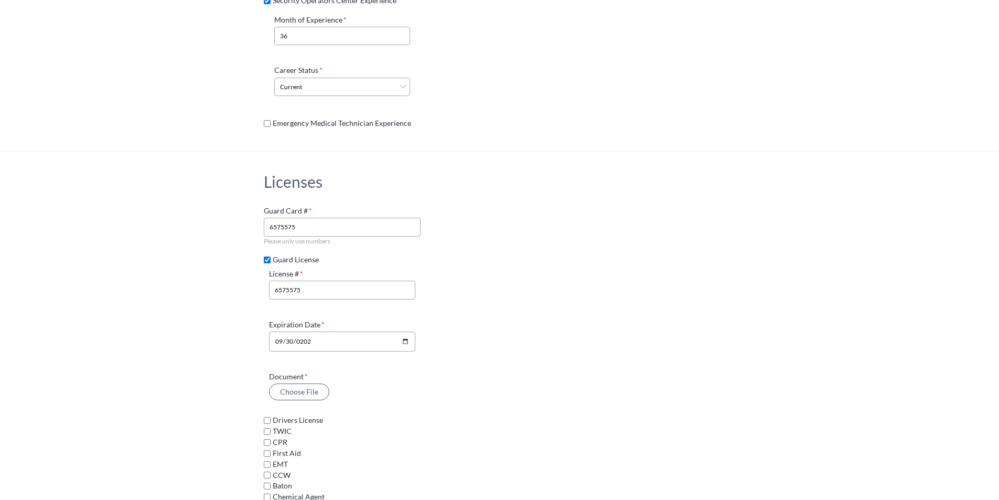
click at [229, 309] on div "Licenses Guard Card # 6575575 Please only use numbers Guard License License # 6…" at bounding box center [499, 349] width 577 height 395
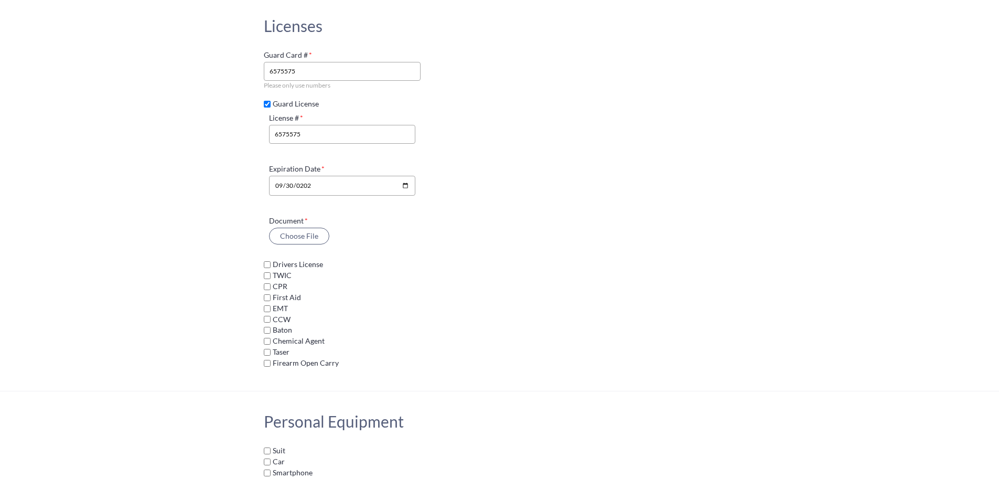
scroll to position [2412, 0]
click at [285, 226] on button "Choose File" at bounding box center [299, 234] width 60 height 17
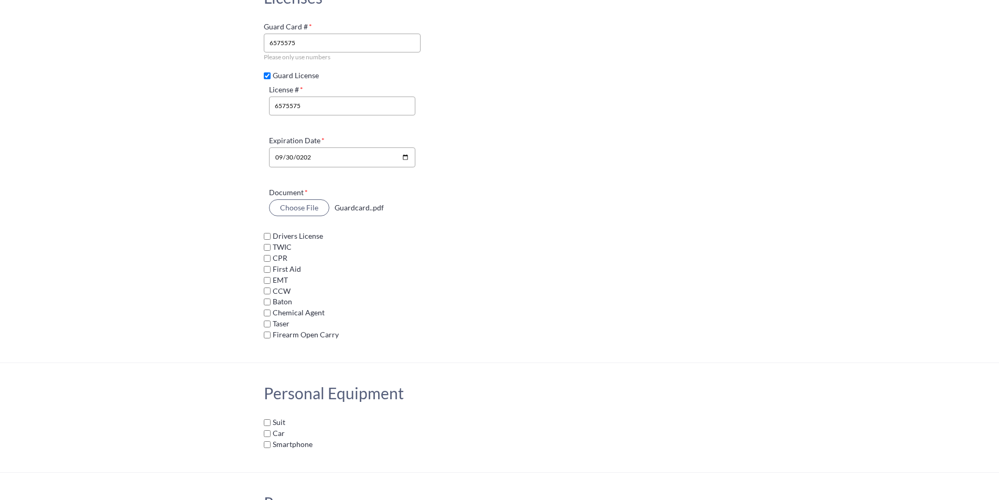
scroll to position [2517, 0]
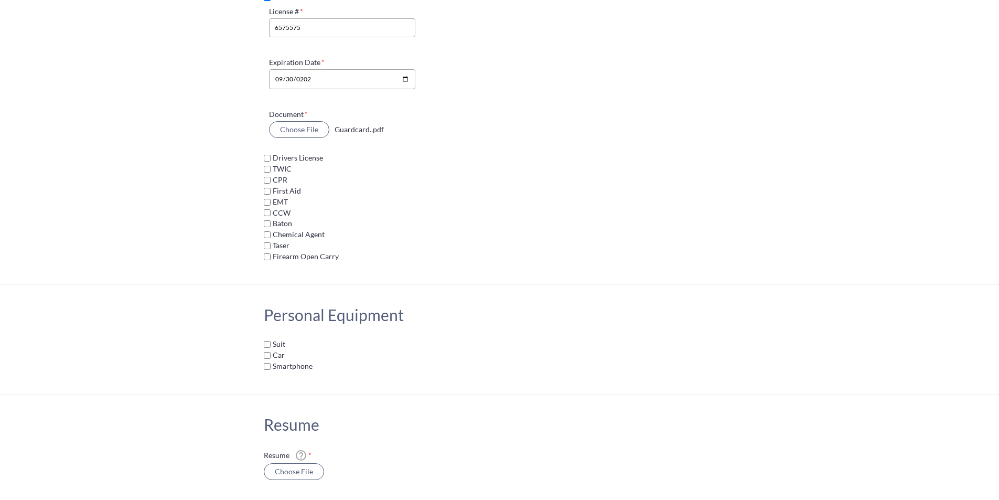
click at [265, 155] on input "Drivers License" at bounding box center [267, 158] width 7 height 7
checkbox input "true"
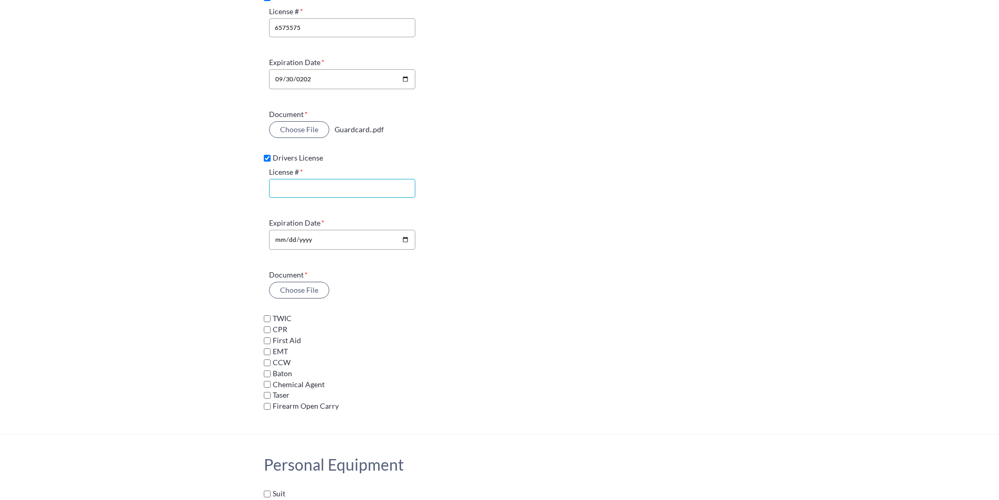
click at [282, 179] on input "License #" at bounding box center [342, 188] width 147 height 19
type input "E1446066"
click at [278, 233] on input "Expiration Date" at bounding box center [342, 240] width 147 height 20
type input "2028-01-15"
click at [206, 277] on section "Licenses Guard Card # 6575575 Please only use numbers Guard License License # 6…" at bounding box center [499, 161] width 999 height 545
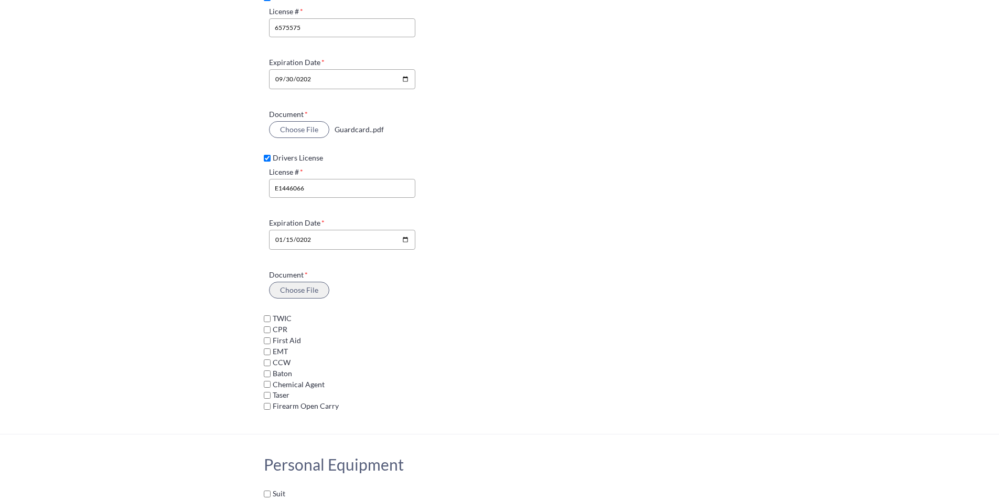
click at [304, 282] on button "Choose File" at bounding box center [299, 290] width 60 height 17
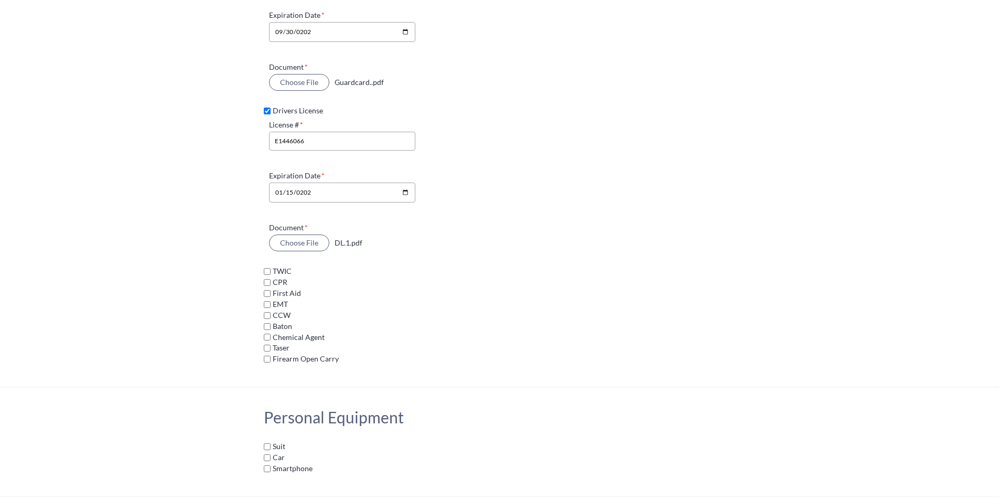
scroll to position [2569, 0]
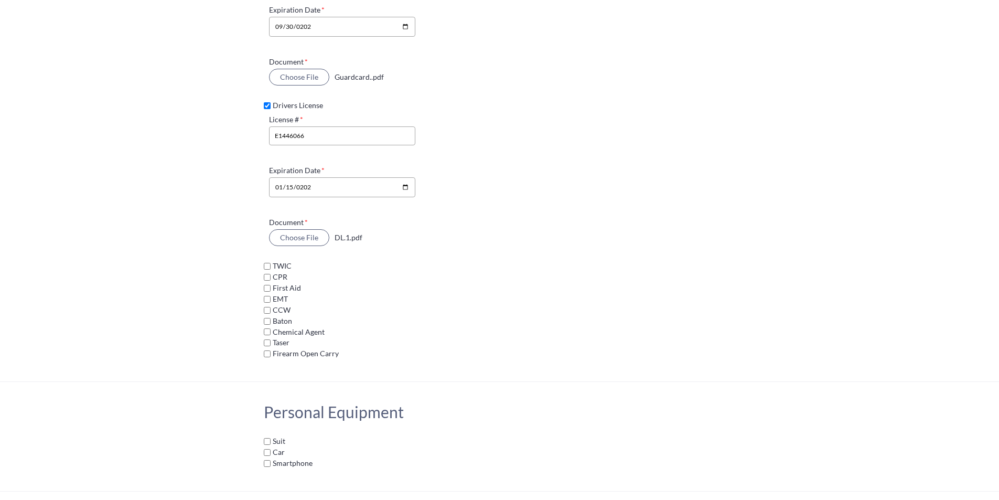
click at [267, 274] on input "CPR" at bounding box center [267, 277] width 7 height 7
checkbox input "true"
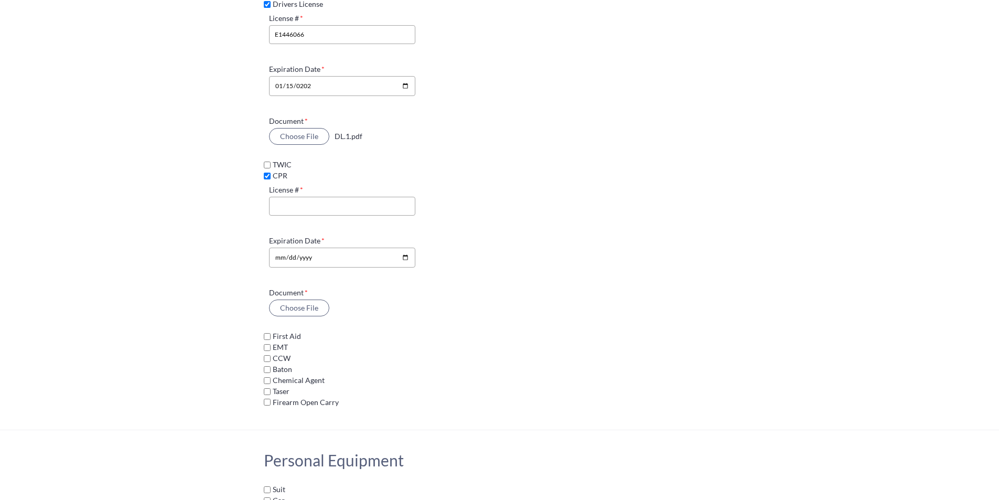
scroll to position [2674, 0]
click at [265, 329] on input "First Aid" at bounding box center [267, 332] width 7 height 7
checkbox input "true"
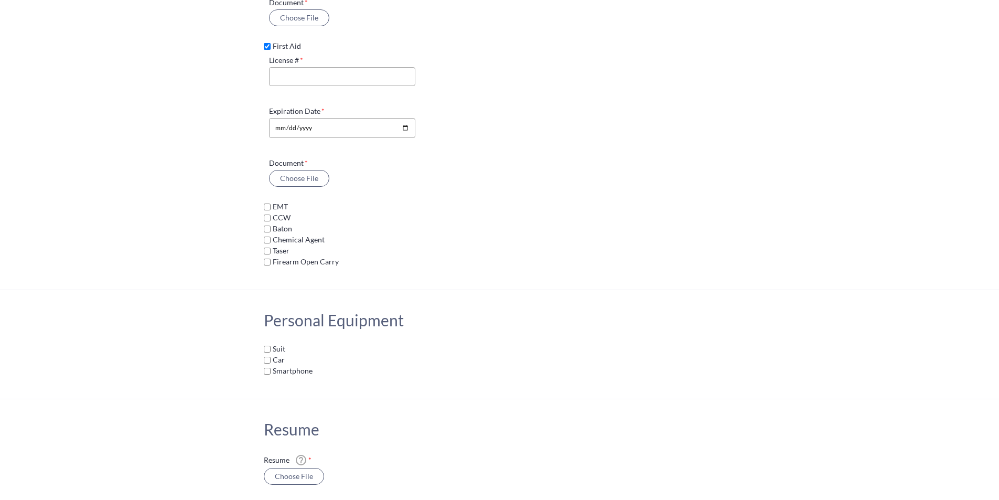
scroll to position [2989, 0]
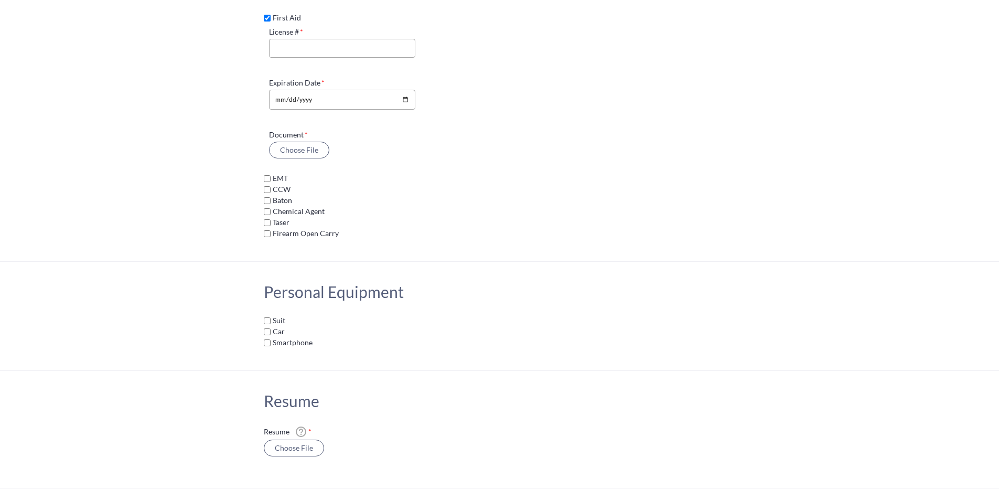
click at [267, 317] on input "Suit" at bounding box center [267, 320] width 7 height 7
checkbox input "true"
click at [266, 328] on input "Car" at bounding box center [267, 331] width 7 height 7
checkbox input "true"
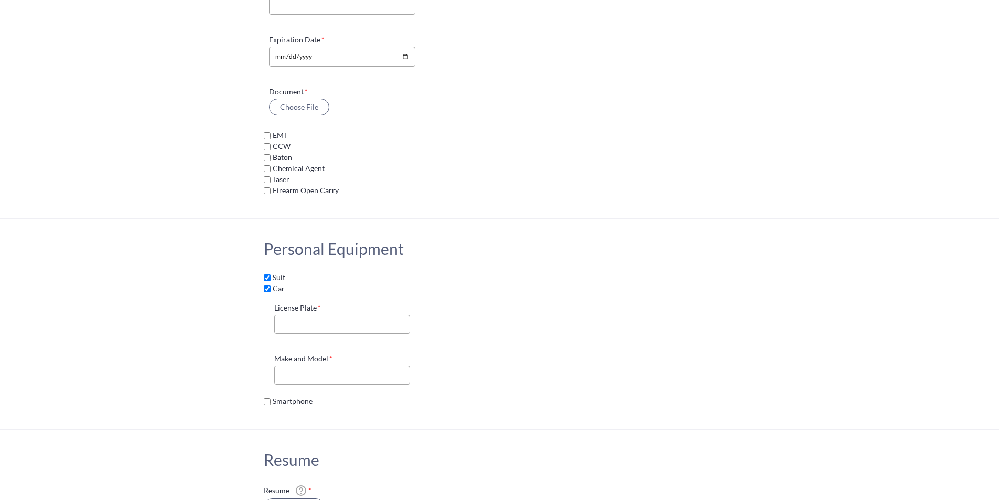
scroll to position [3041, 0]
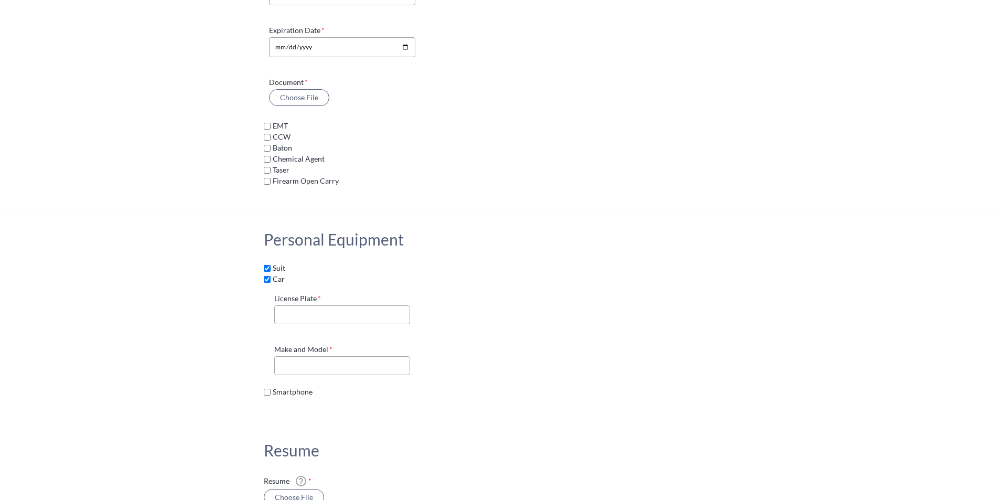
click at [267, 388] on label "Smartphone" at bounding box center [342, 392] width 157 height 9
click at [267, 389] on input "Smartphone" at bounding box center [267, 392] width 7 height 7
checkbox input "true"
click at [303, 308] on input "License Plate" at bounding box center [342, 314] width 136 height 19
click at [324, 418] on select "iPhone Android Different smartphone Simple mobile phone" at bounding box center [342, 427] width 136 height 19
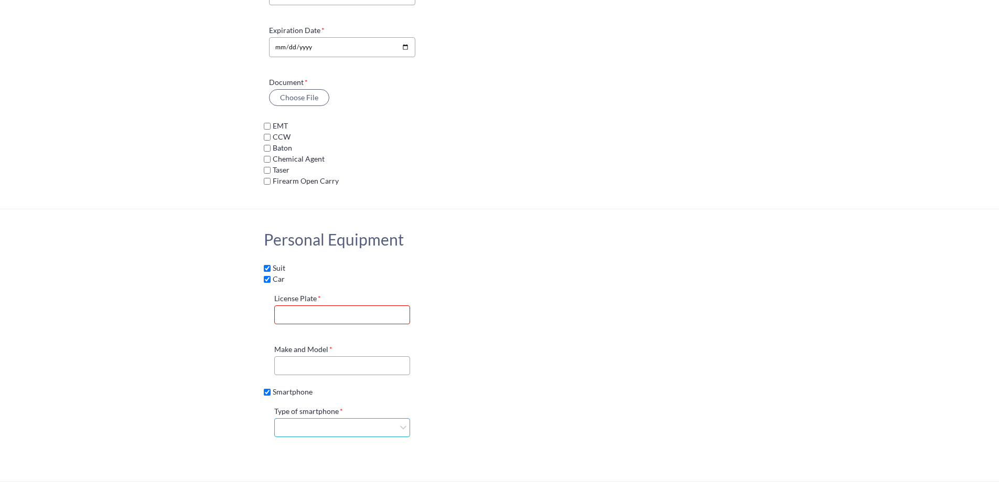
select select "ios"
click at [274, 418] on select "iPhone Android Different smartphone Simple mobile phone" at bounding box center [342, 427] width 136 height 19
click at [225, 392] on div "Personal Equipment Suit Car License Plate Make and Model Smartphone Type of sma…" at bounding box center [499, 345] width 577 height 272
click at [310, 305] on input "License Plate" at bounding box center [342, 314] width 136 height 19
type input "6mlm946"
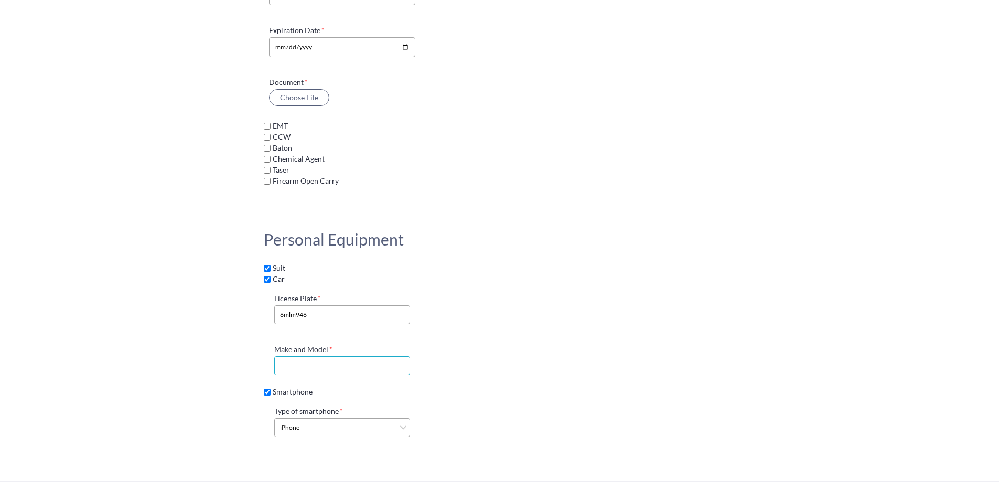
click at [304, 356] on input "Make and Model" at bounding box center [342, 365] width 136 height 19
type input "Toyota Rav4"
click at [139, 307] on section "Personal Equipment Suit Car License Plate 6mlm946 Make and Model Toyota Rav4 Sm…" at bounding box center [499, 345] width 999 height 272
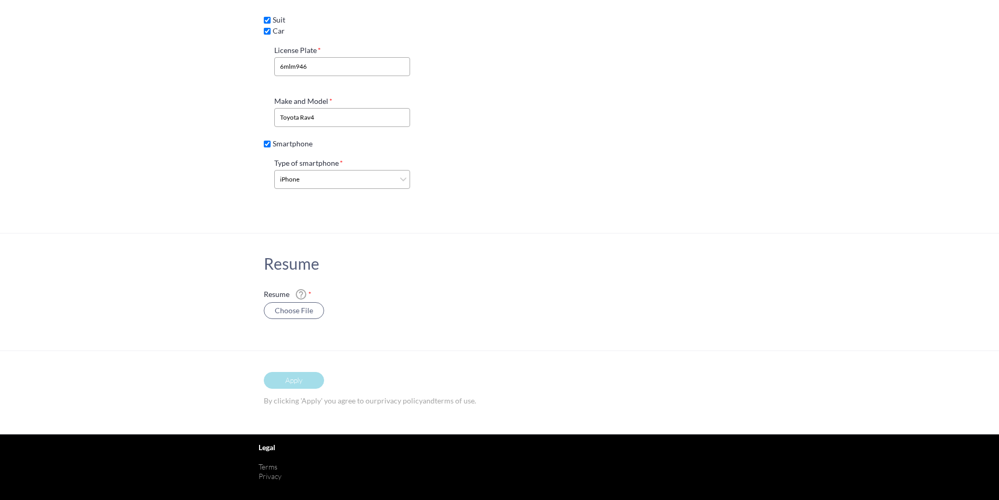
scroll to position [3300, 0]
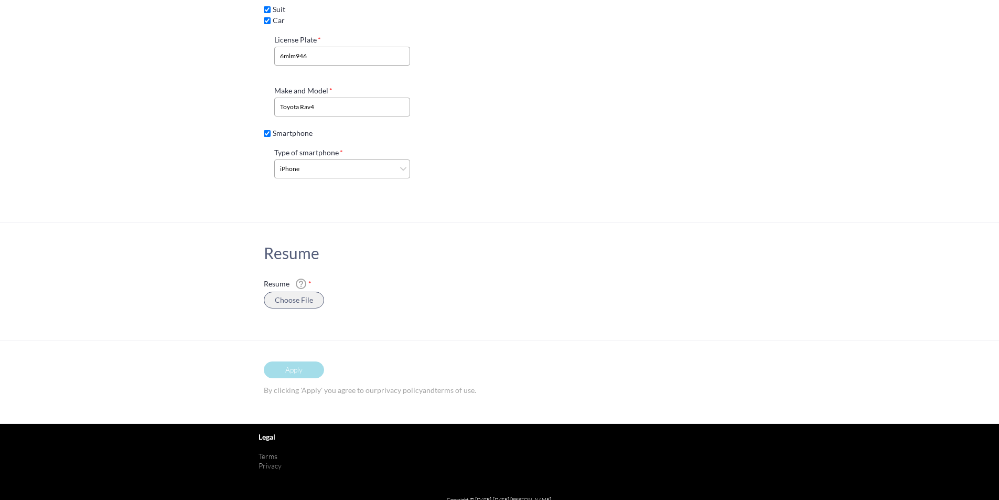
click at [279, 294] on button "Choose File" at bounding box center [294, 300] width 60 height 17
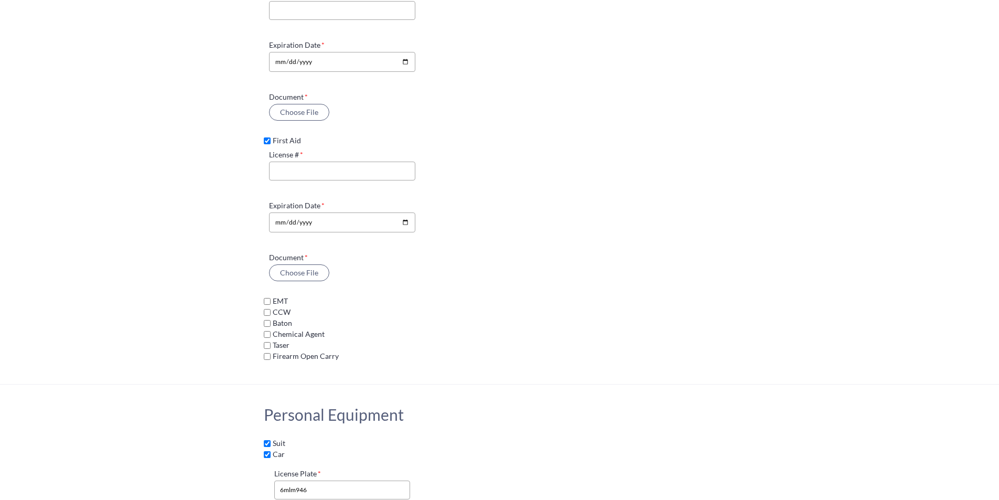
scroll to position [2723, 0]
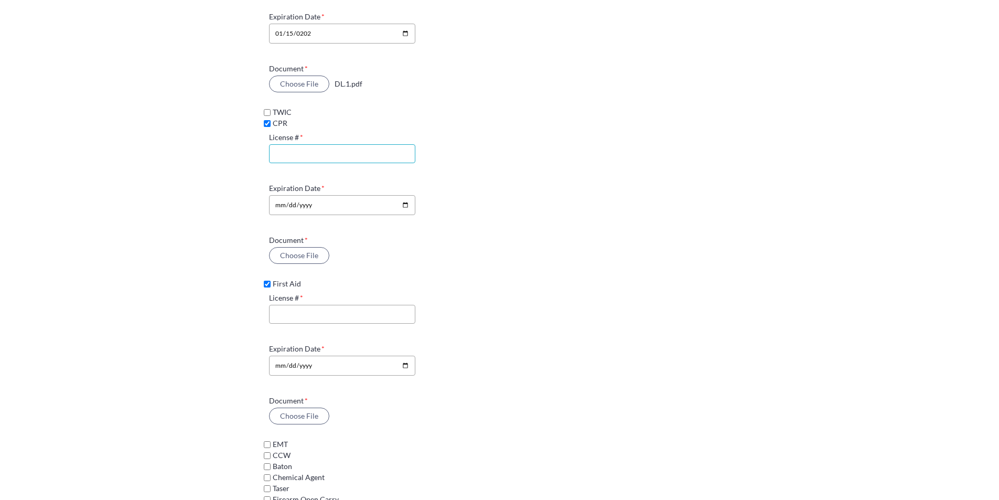
click at [333, 149] on input "License #" at bounding box center [342, 153] width 147 height 19
paste input "3733487"
type input "3733487"
click at [292, 310] on input "License #" at bounding box center [342, 314] width 147 height 19
paste input "3733487"
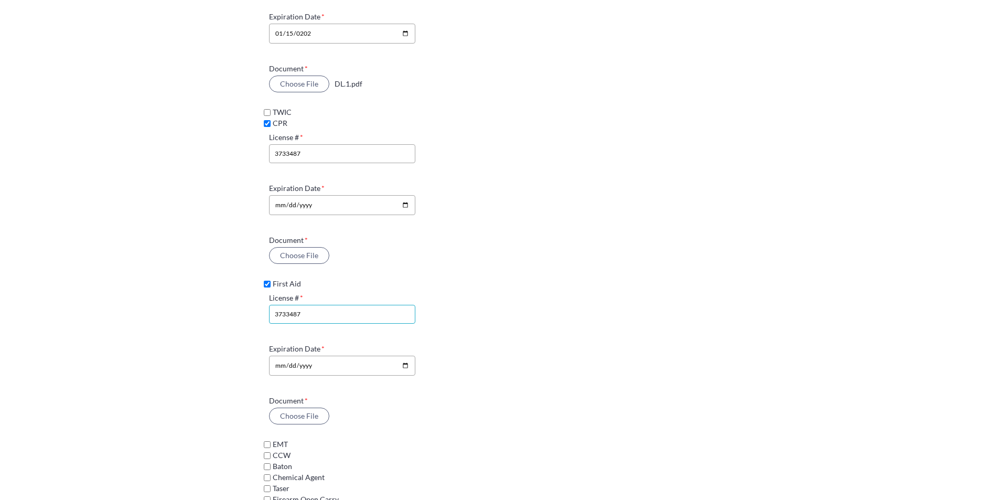
type input "3733487"
click at [279, 195] on input "Expiration Date" at bounding box center [342, 205] width 147 height 20
type input "2026-03-23"
click at [284, 356] on input "Expiration Date" at bounding box center [342, 366] width 147 height 20
type input "2026-03-23"
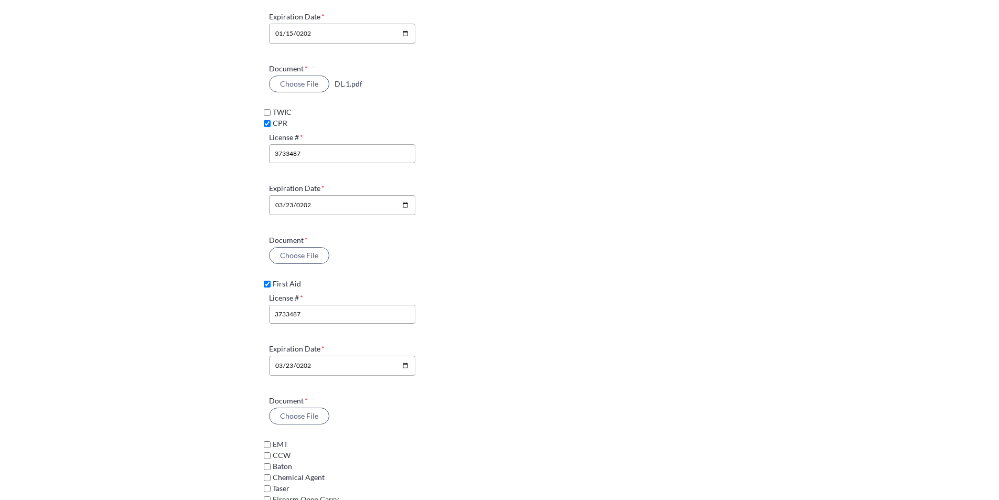
click at [231, 328] on div "Licenses Guard Card # 6575575 Please only use numbers Guard License License # 6…" at bounding box center [499, 104] width 577 height 843
click at [299, 247] on button "Choose File" at bounding box center [299, 255] width 60 height 17
click at [293, 407] on button "Choose File" at bounding box center [299, 415] width 60 height 17
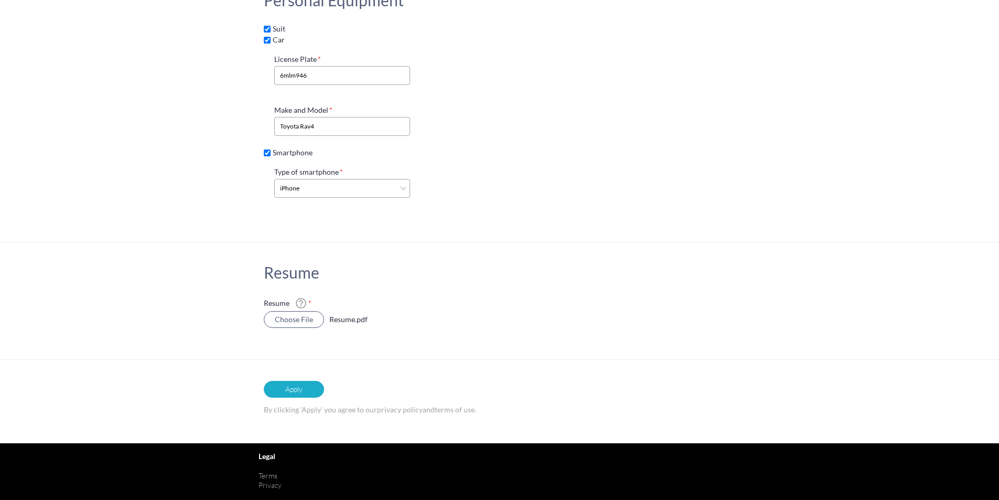
scroll to position [3300, 0]
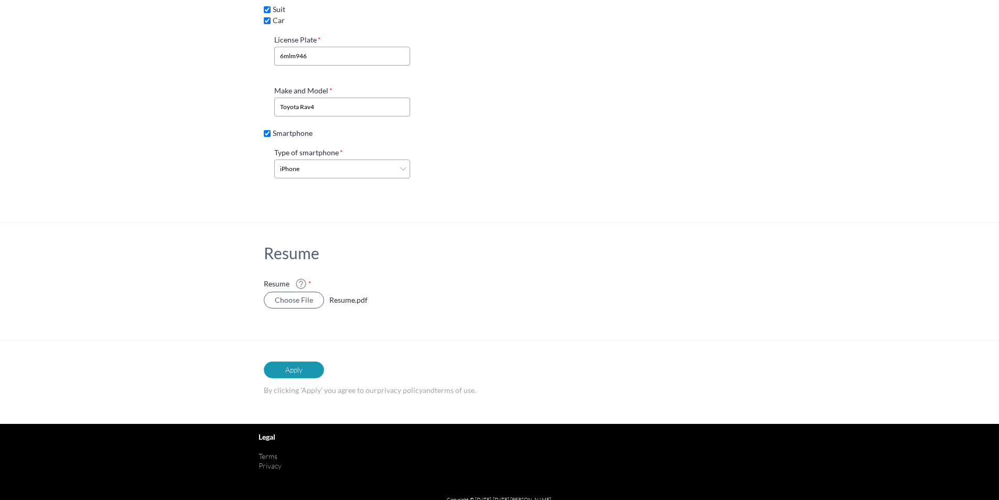
click at [285, 361] on button "Apply" at bounding box center [294, 369] width 60 height 17
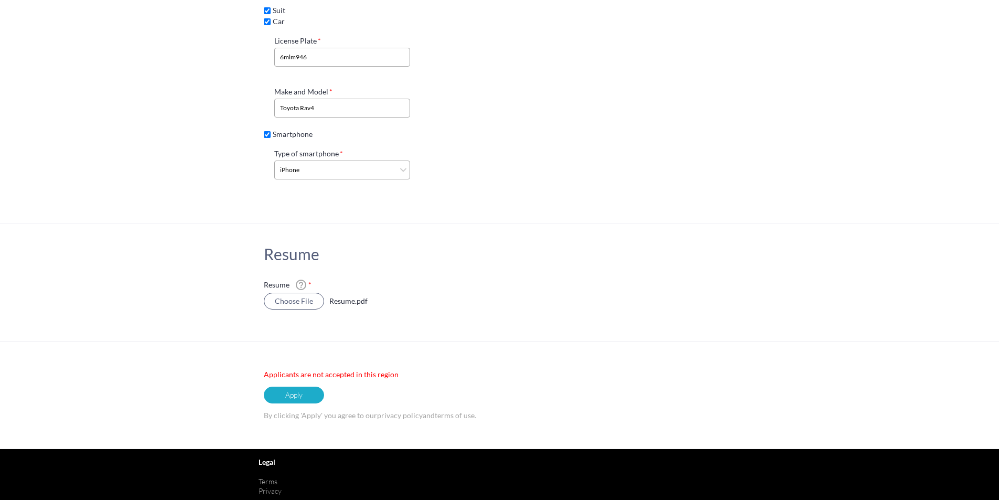
scroll to position [3324, 0]
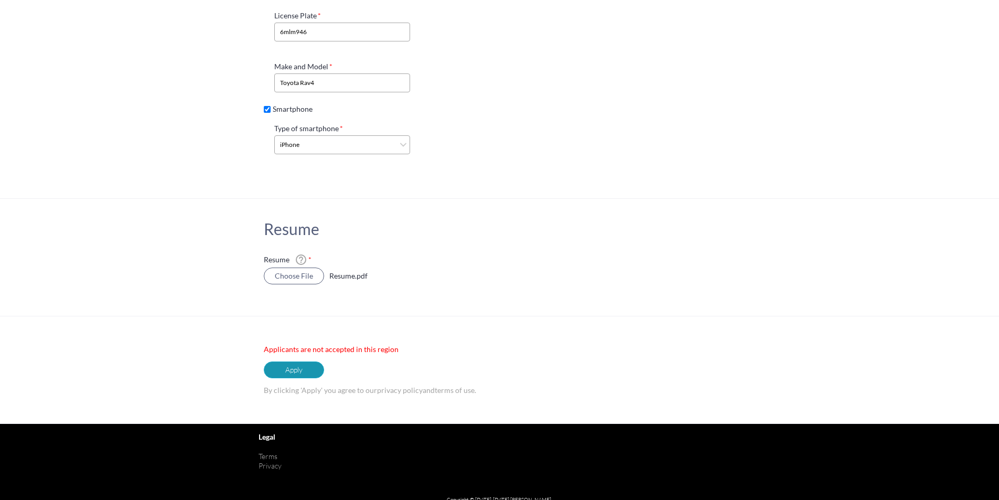
click at [298, 363] on button "Apply" at bounding box center [294, 369] width 60 height 17
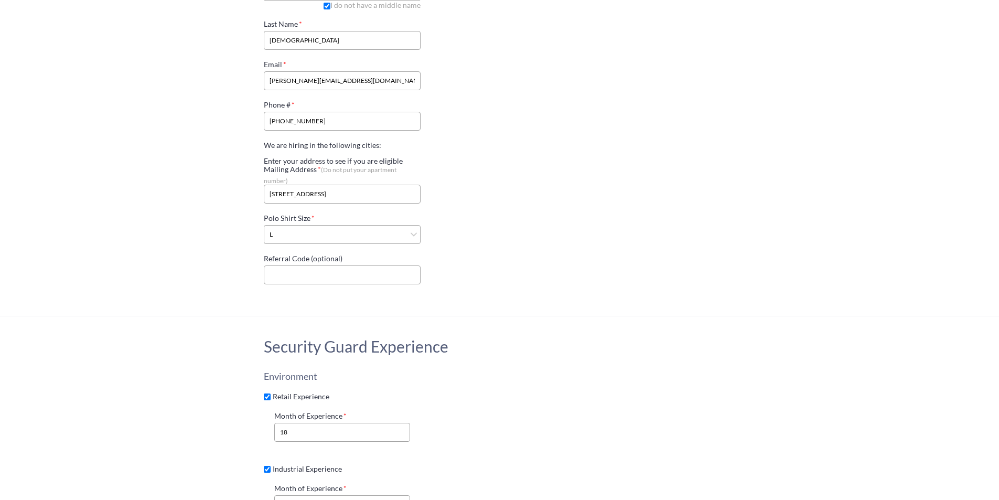
scroll to position [178, 0]
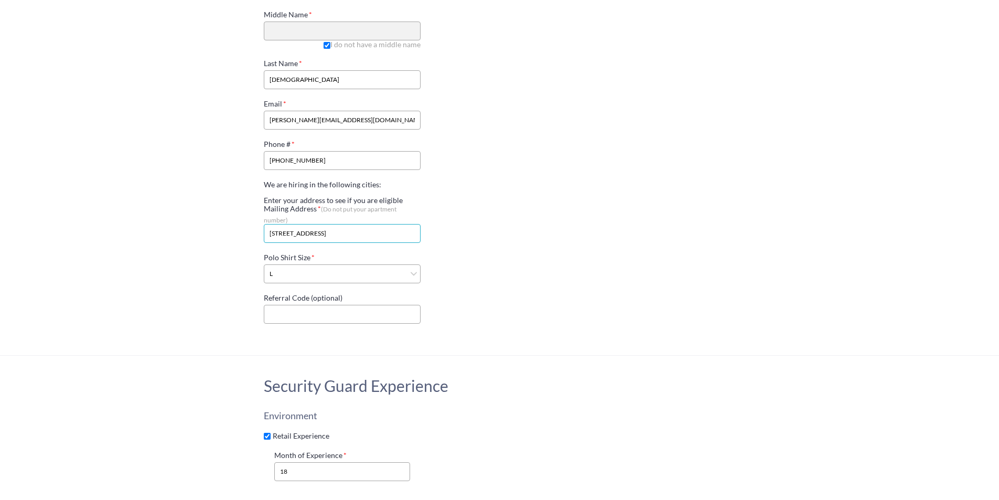
click at [318, 227] on input "1052 Hampshire Street, San Francisco, CA, USA" at bounding box center [342, 233] width 157 height 19
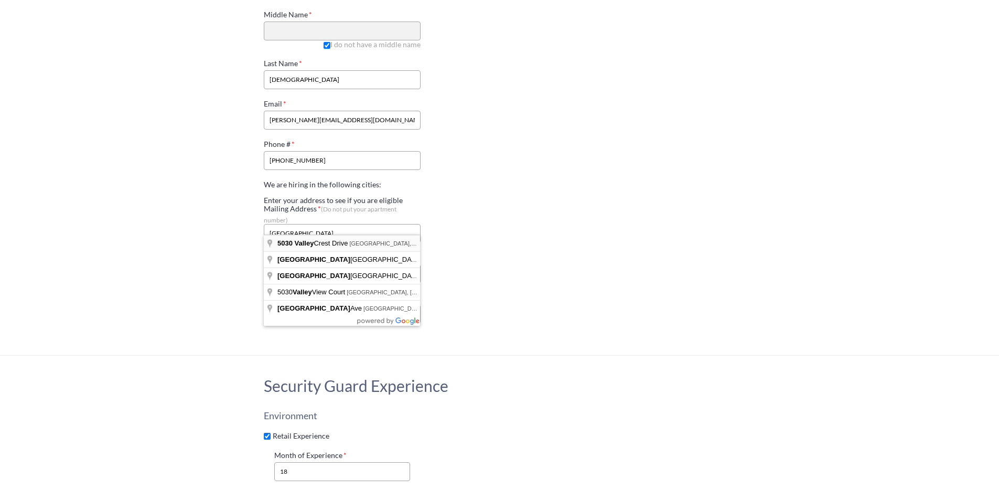
type input "5030 Valley Crest Drive, Concord, CA, USA"
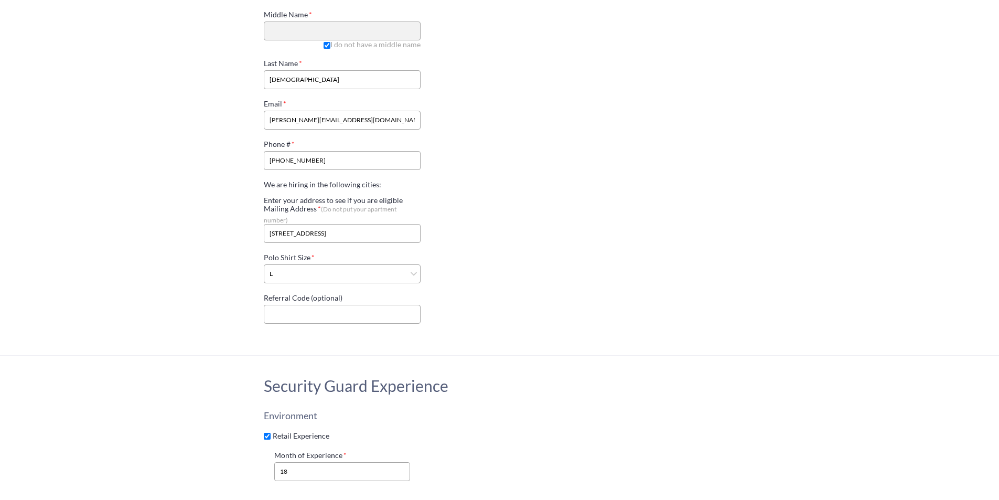
click at [494, 203] on div "Personal Information First Name Hernan Middle Name I do not have a middle name …" at bounding box center [500, 135] width 472 height 397
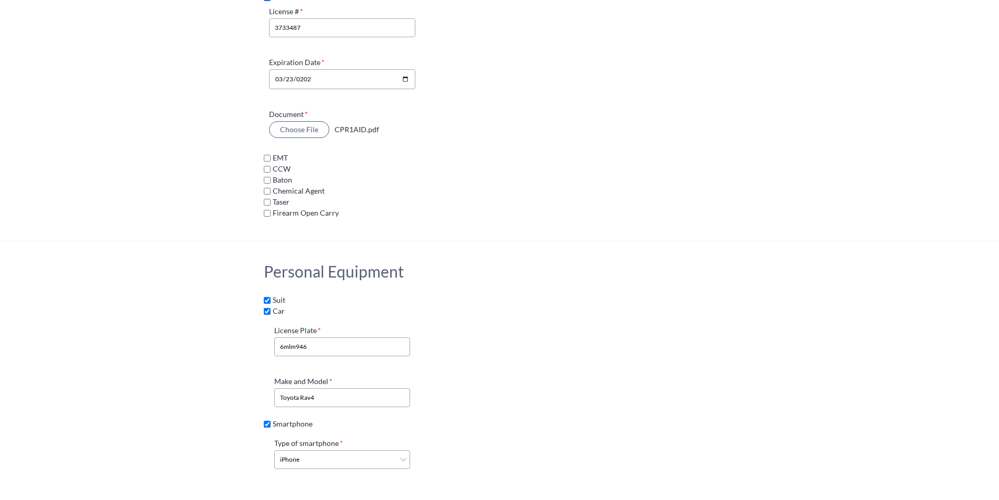
scroll to position [3324, 0]
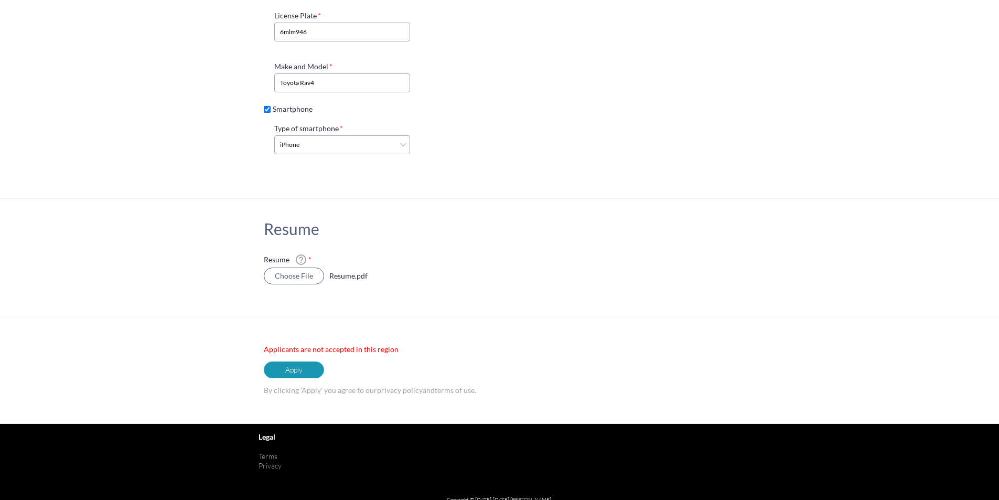
click at [319, 361] on button "Apply" at bounding box center [294, 369] width 60 height 17
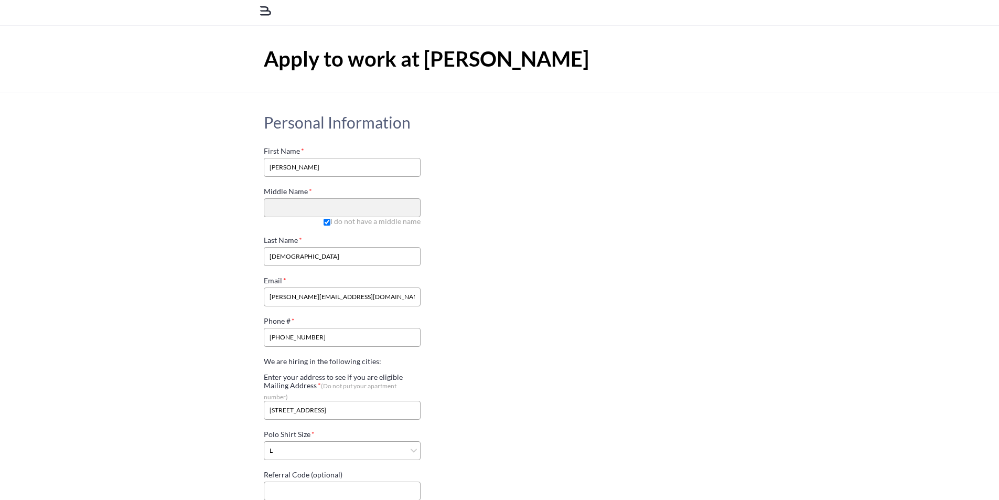
scroll to position [0, 0]
drag, startPoint x: 264, startPoint y: 12, endPoint x: 500, endPoint y: 57, distance: 239.7
click at [500, 57] on h1 "Apply to work at [PERSON_NAME]" at bounding box center [500, 60] width 472 height 24
click at [336, 58] on h1 "Apply to work at [PERSON_NAME]" at bounding box center [500, 60] width 472 height 24
click at [262, 7] on icon at bounding box center [266, 12] width 14 height 14
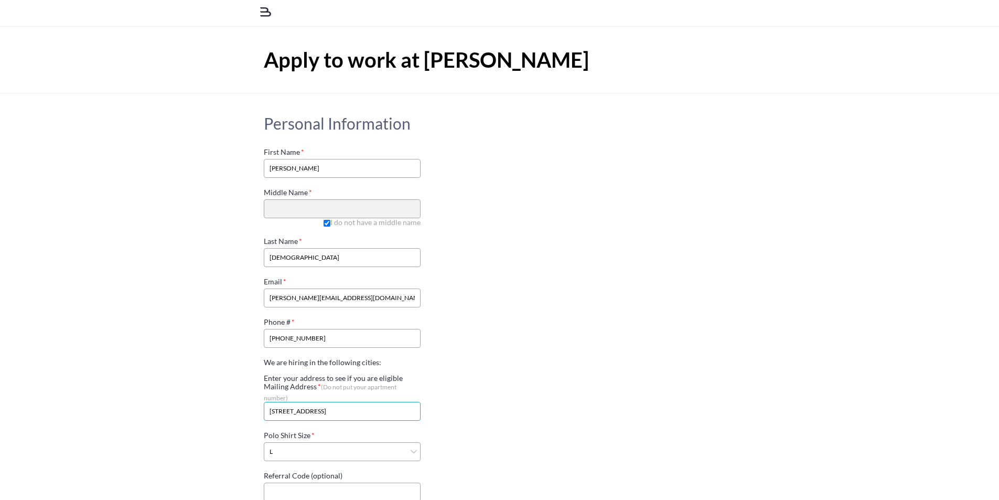
click at [326, 405] on input "5030 Valley Crest Drive, Concord, CA, USA" at bounding box center [342, 411] width 157 height 19
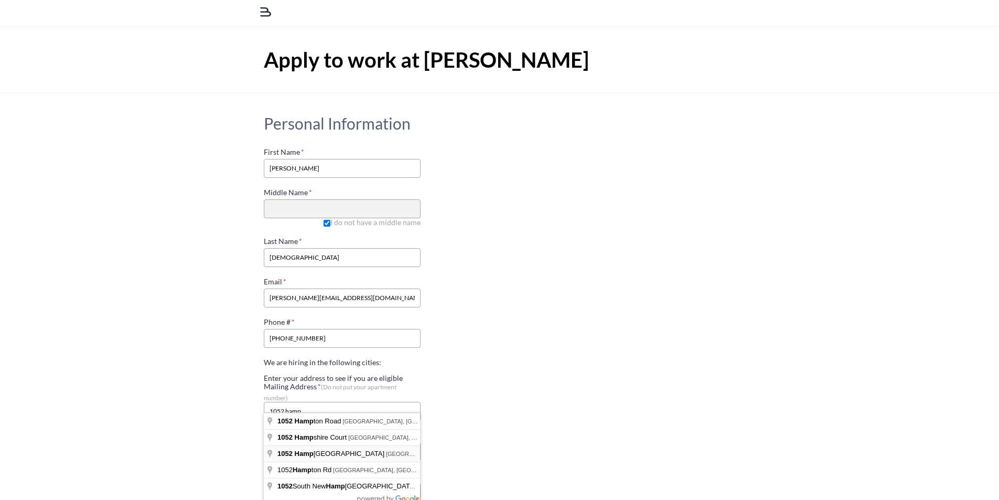
type input "1052 Hampshire Street, San Francisco, CA, USA"
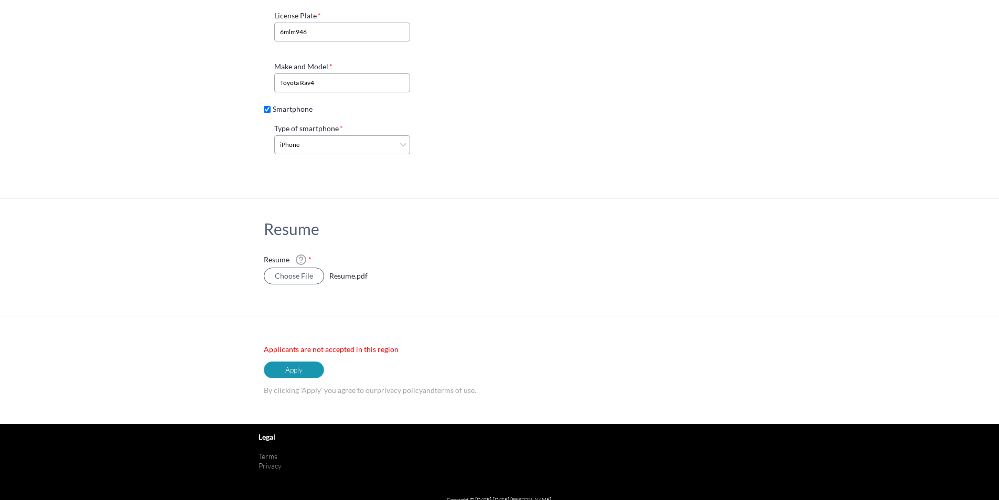
click at [302, 362] on button "Apply" at bounding box center [294, 369] width 60 height 17
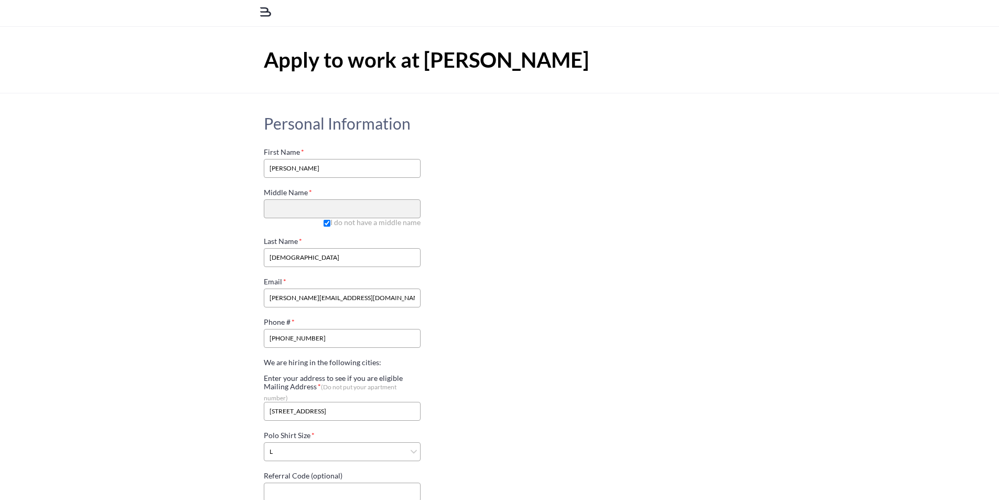
click at [260, 12] on icon at bounding box center [266, 12] width 14 height 14
click at [294, 73] on div "Apply to work at [PERSON_NAME]" at bounding box center [499, 60] width 577 height 66
click at [300, 73] on div "Apply to work at [PERSON_NAME]" at bounding box center [499, 60] width 577 height 66
drag, startPoint x: 544, startPoint y: 59, endPoint x: 428, endPoint y: 59, distance: 116.4
click at [428, 59] on h1 "Apply to work at [PERSON_NAME]" at bounding box center [500, 60] width 472 height 24
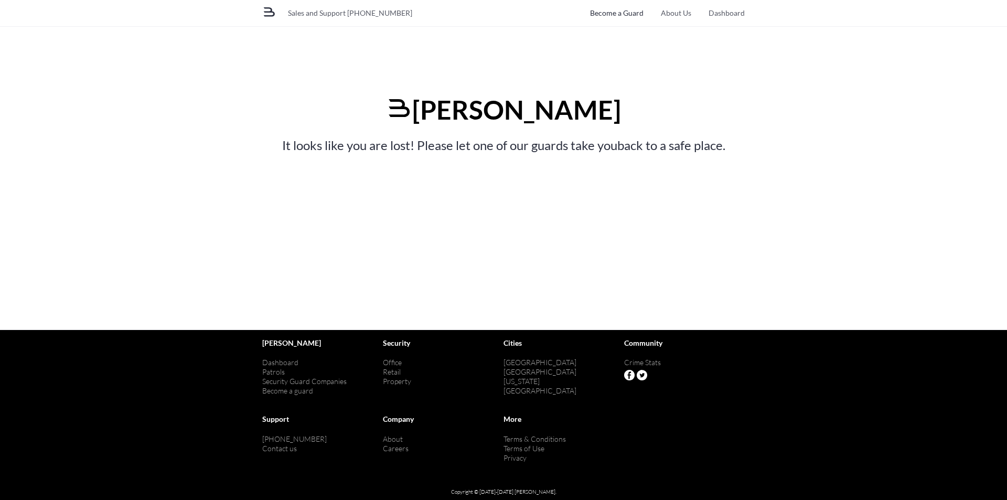
click at [615, 11] on link "Become a Guard" at bounding box center [616, 13] width 53 height 9
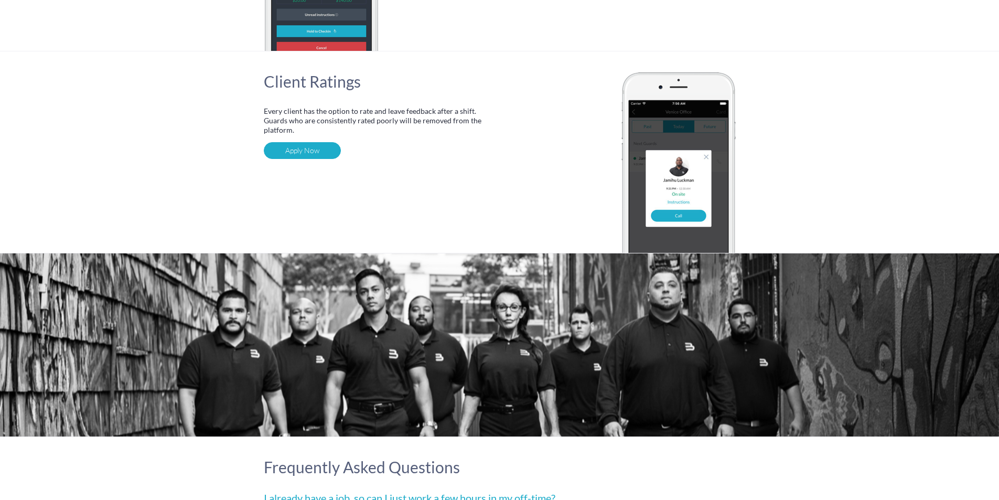
scroll to position [1000, 0]
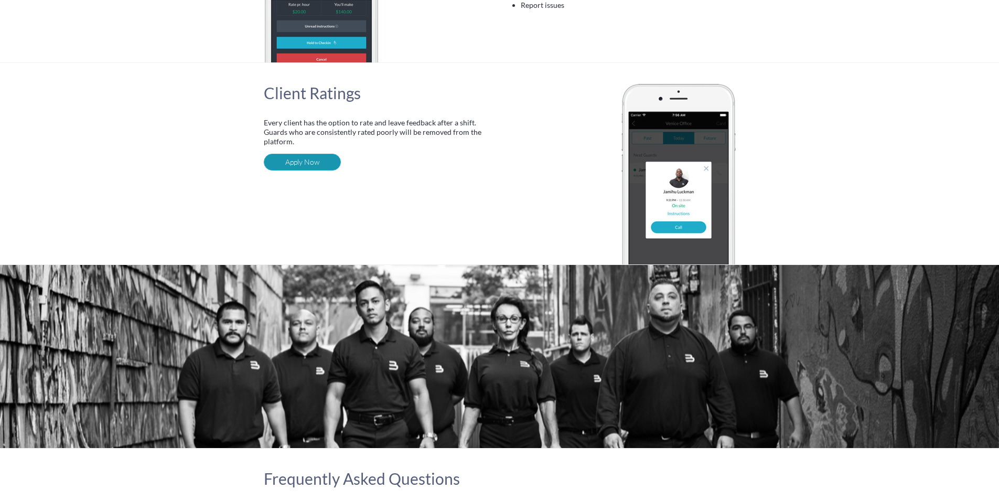
click at [310, 167] on input "Apply Now" at bounding box center [302, 162] width 77 height 17
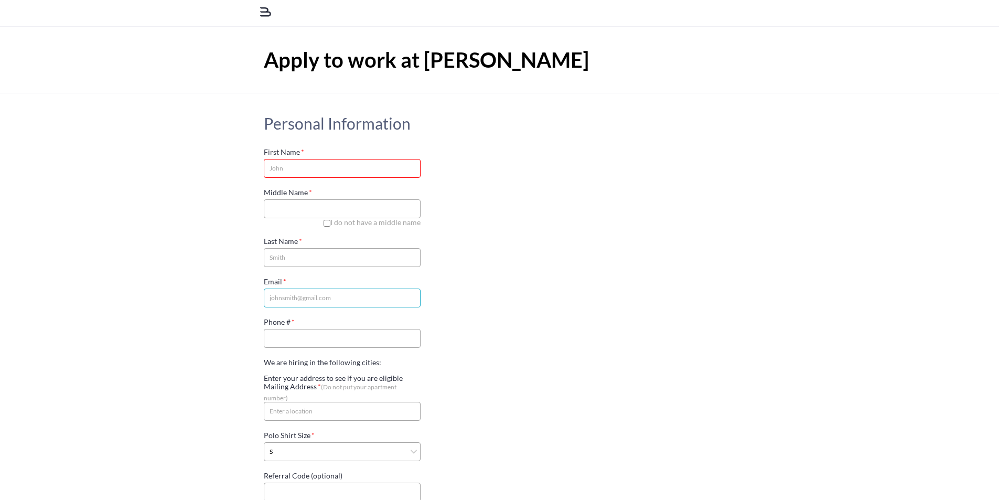
click at [287, 293] on input "Email" at bounding box center [342, 297] width 157 height 19
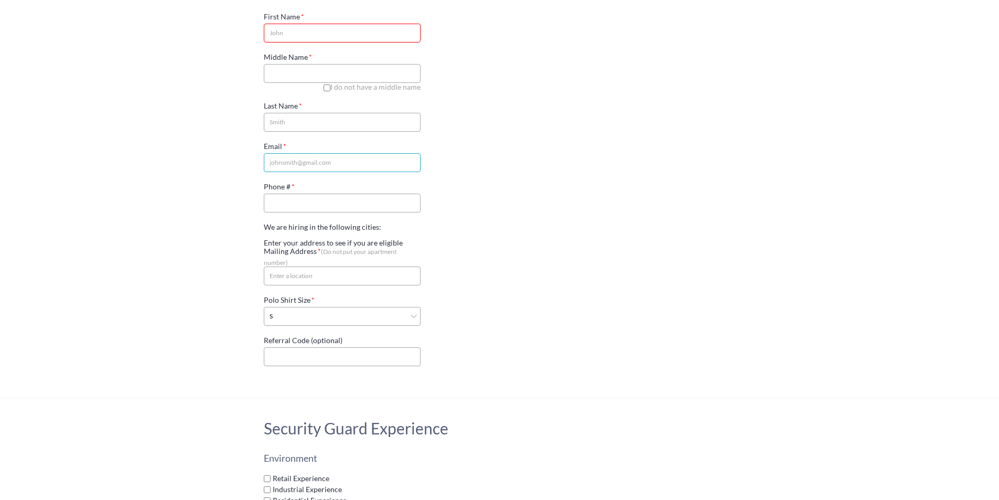
scroll to position [157, 0]
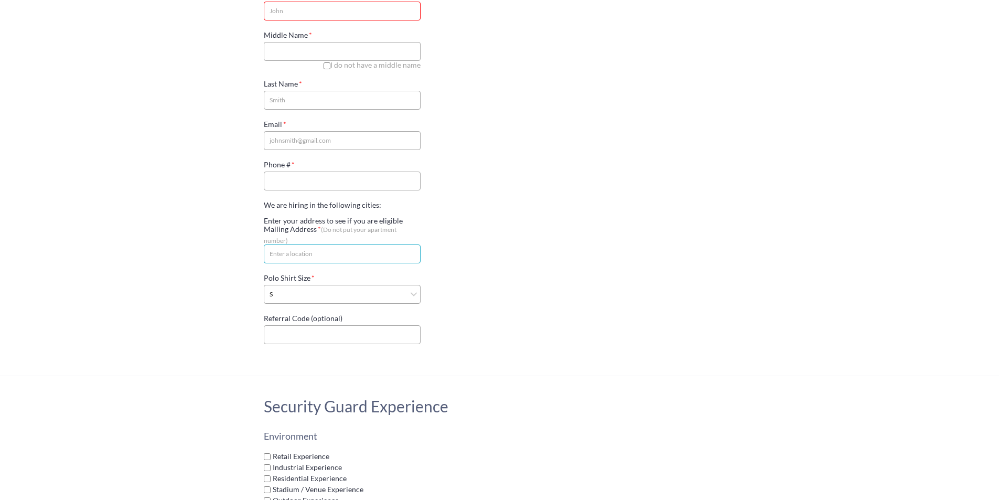
click at [296, 244] on input "Mailing Address (Do not put your apartment number)" at bounding box center [342, 253] width 157 height 19
